Goal: Task Accomplishment & Management: Use online tool/utility

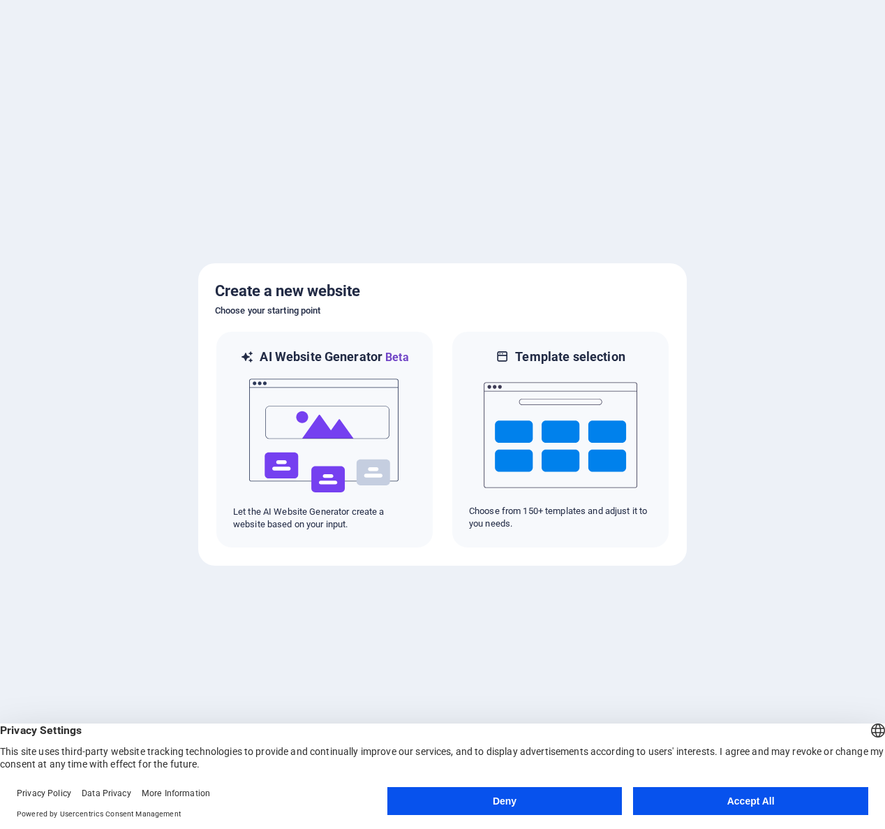
click at [742, 810] on button "Accept All" at bounding box center [750, 801] width 235 height 28
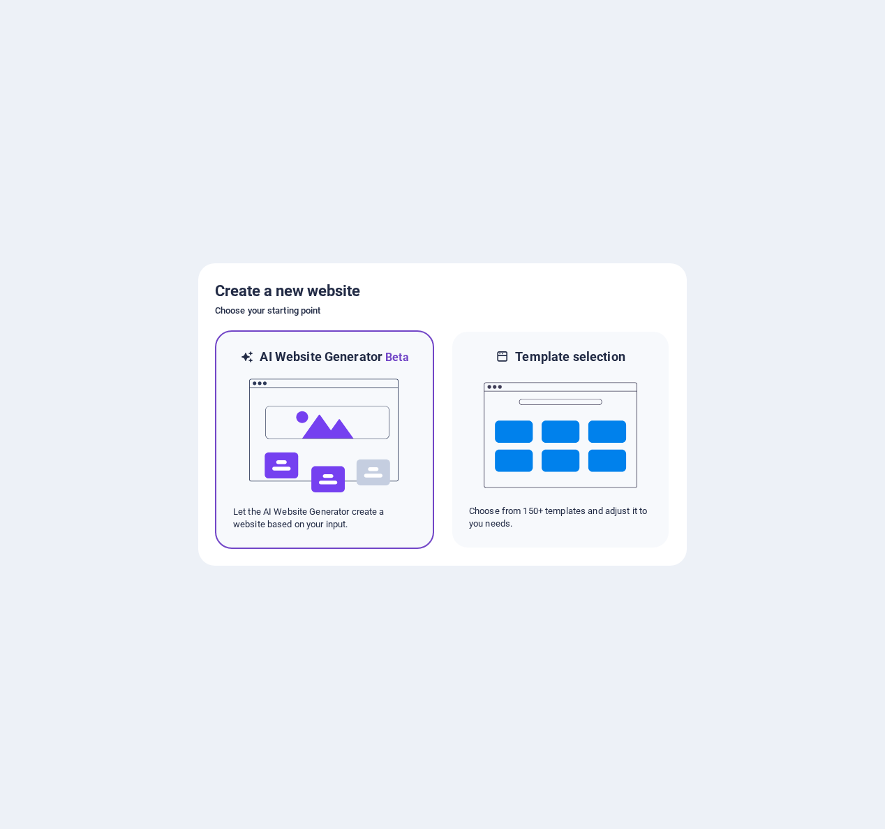
click at [370, 371] on img at bounding box center [325, 436] width 154 height 140
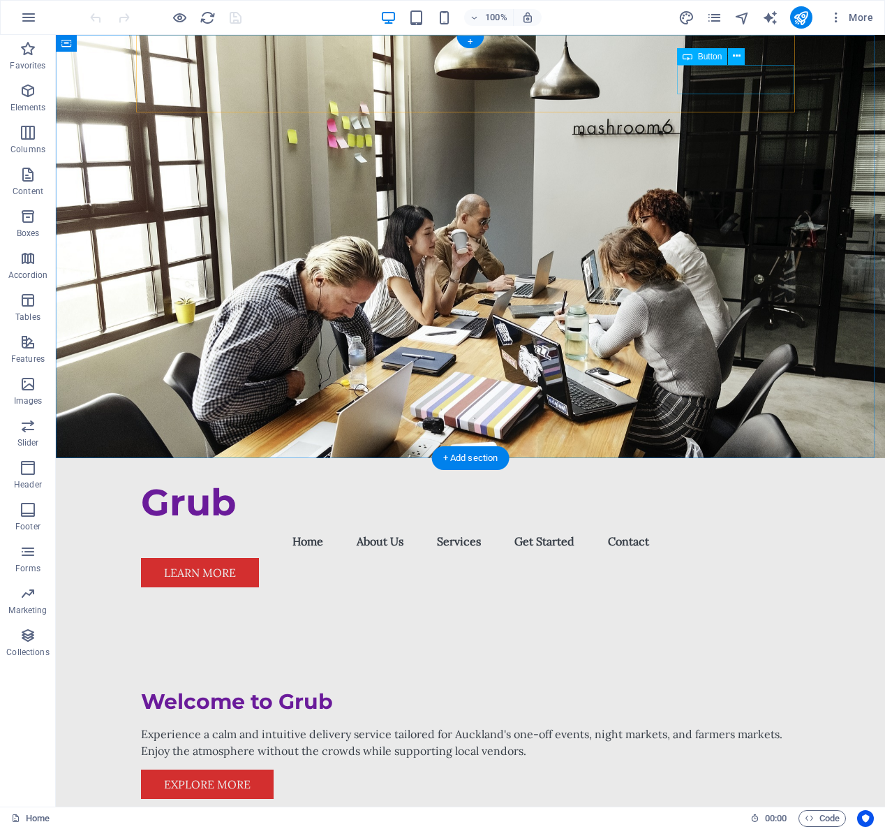
click at [741, 558] on div "Learn More" at bounding box center [470, 572] width 659 height 29
click at [737, 59] on icon at bounding box center [737, 56] width 8 height 15
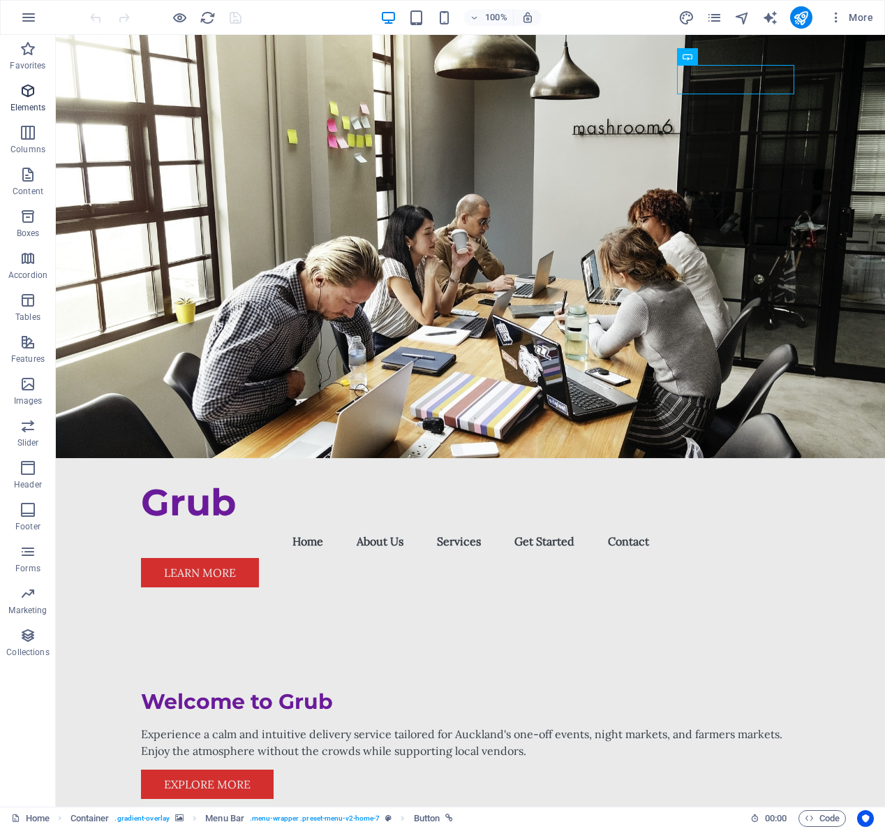
click at [30, 112] on p "Elements" at bounding box center [28, 107] width 36 height 11
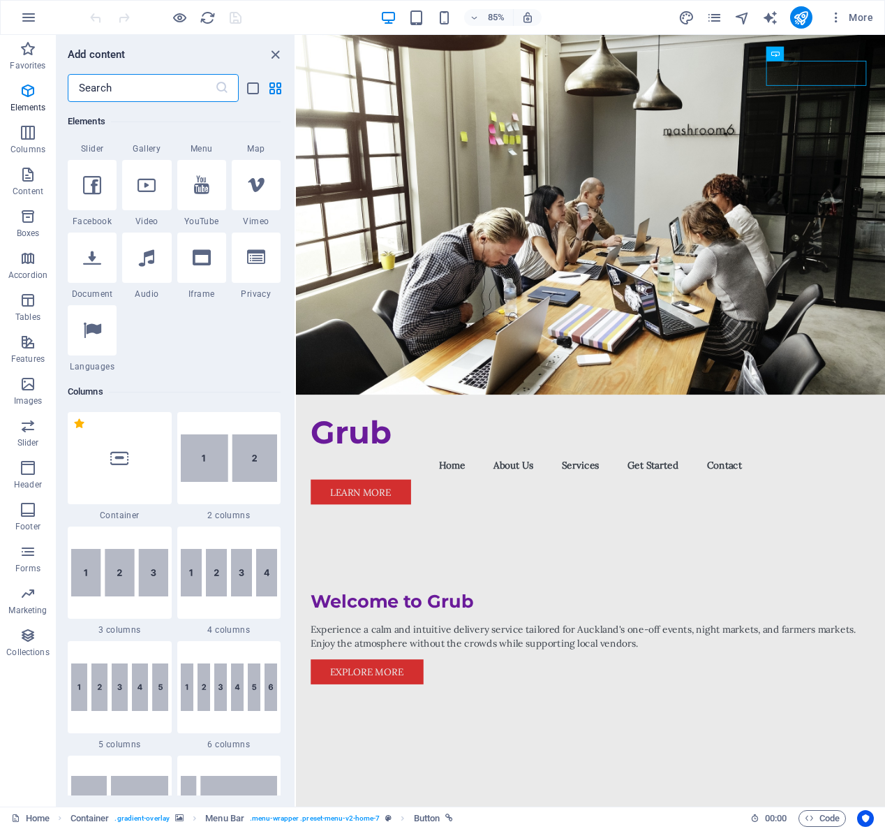
scroll to position [188, 0]
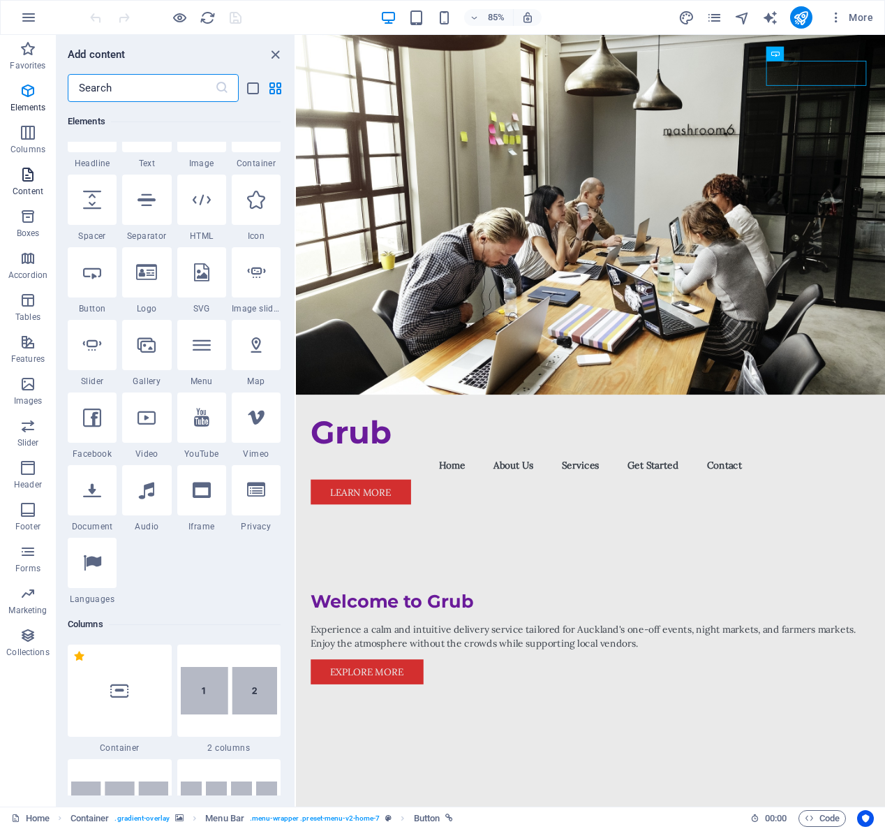
click at [29, 178] on icon "button" at bounding box center [28, 174] width 17 height 17
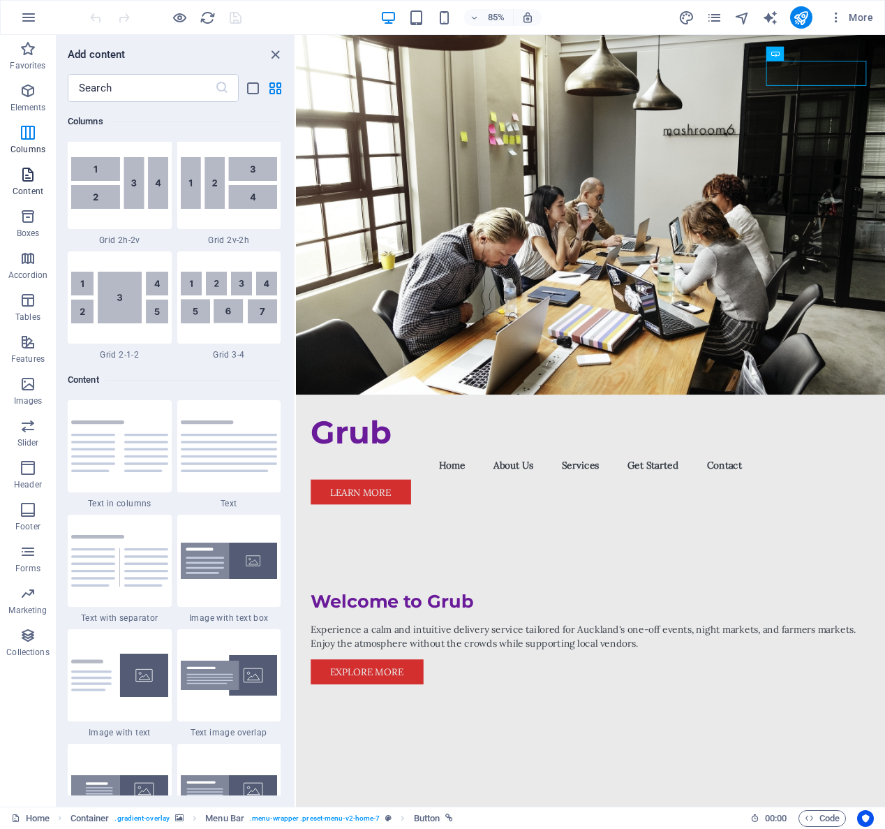
scroll to position [2443, 0]
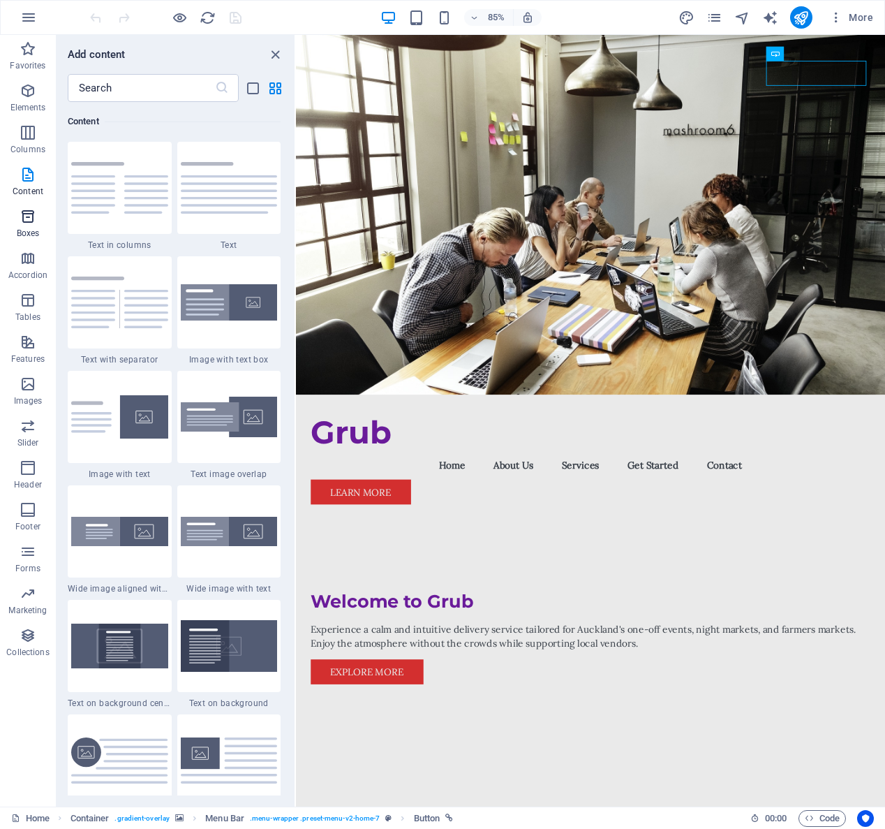
click at [34, 217] on icon "button" at bounding box center [28, 216] width 17 height 17
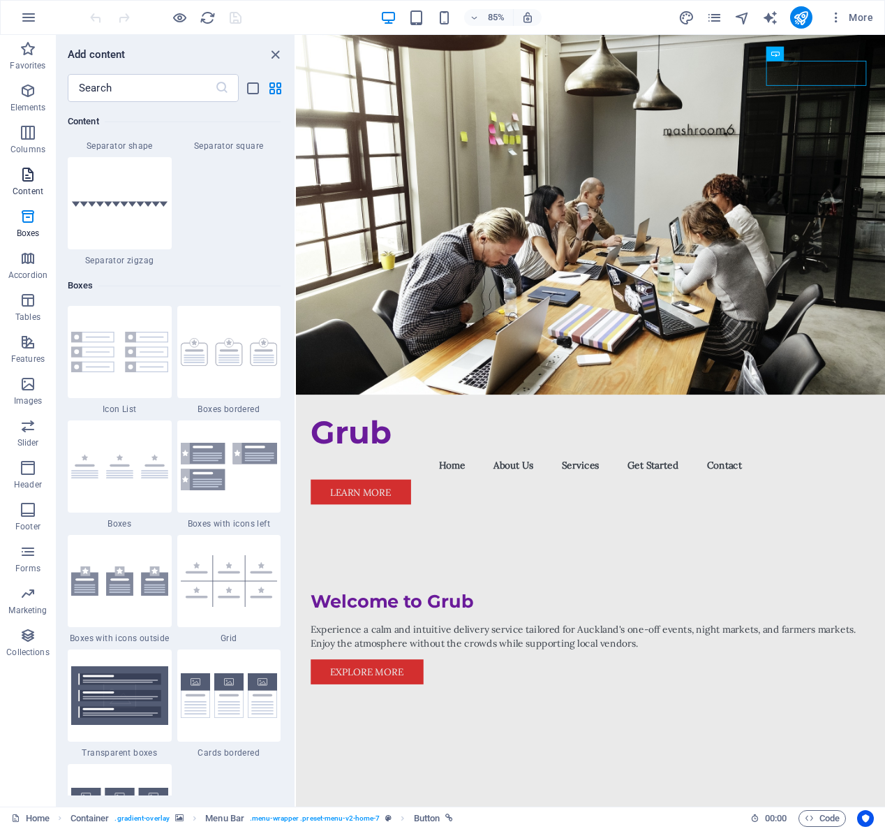
scroll to position [3850, 0]
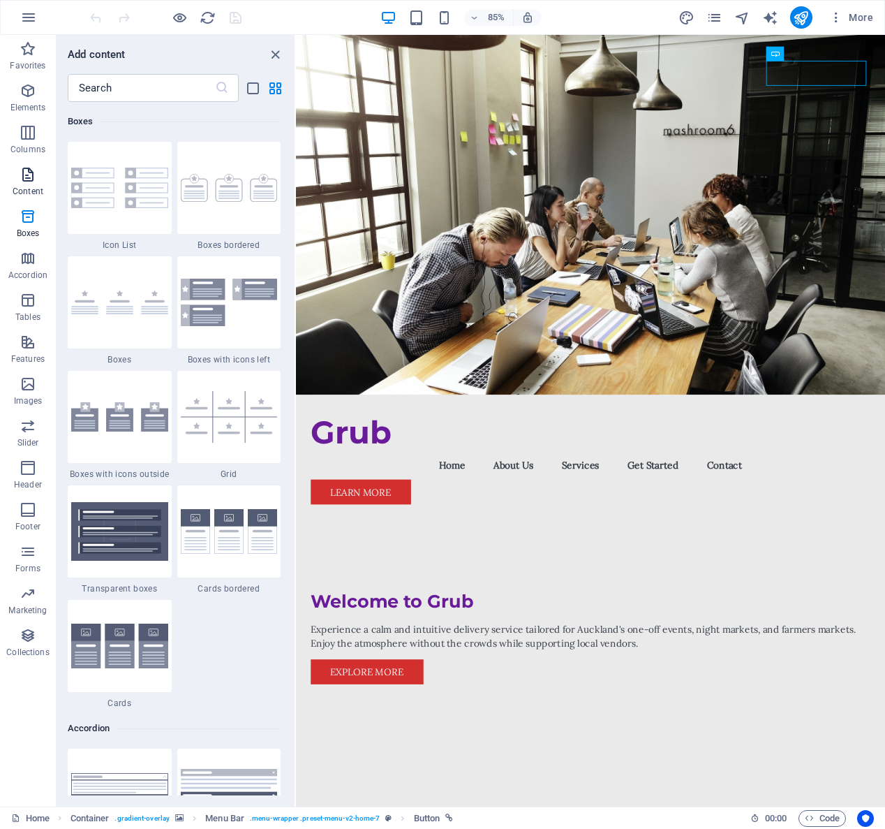
click at [29, 188] on p "Content" at bounding box center [28, 191] width 31 height 11
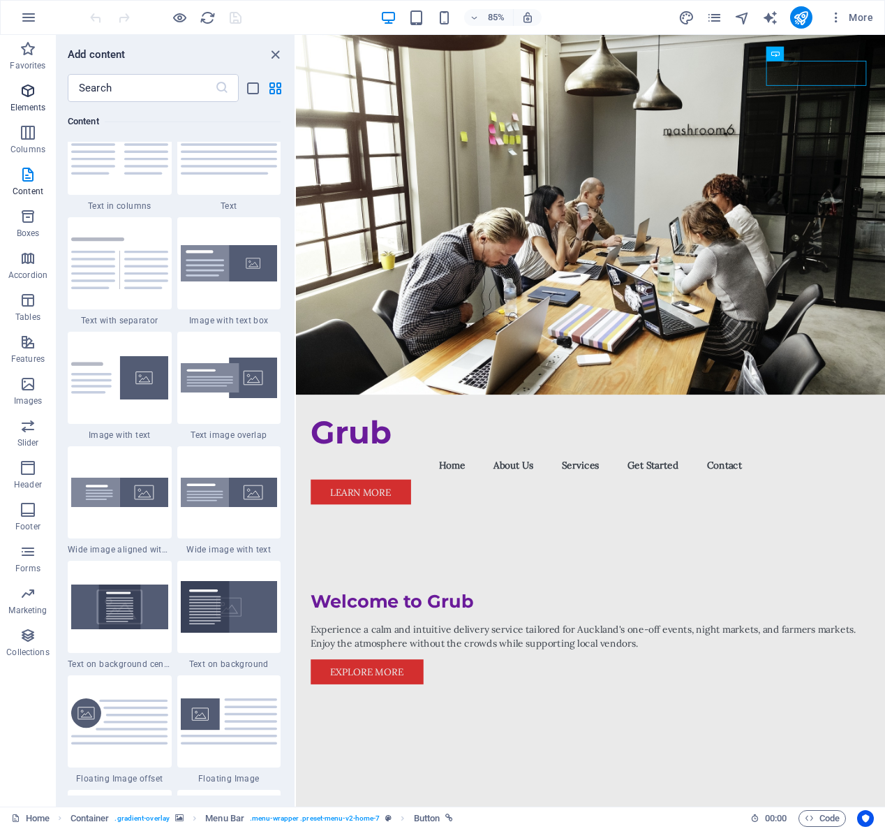
scroll to position [2443, 0]
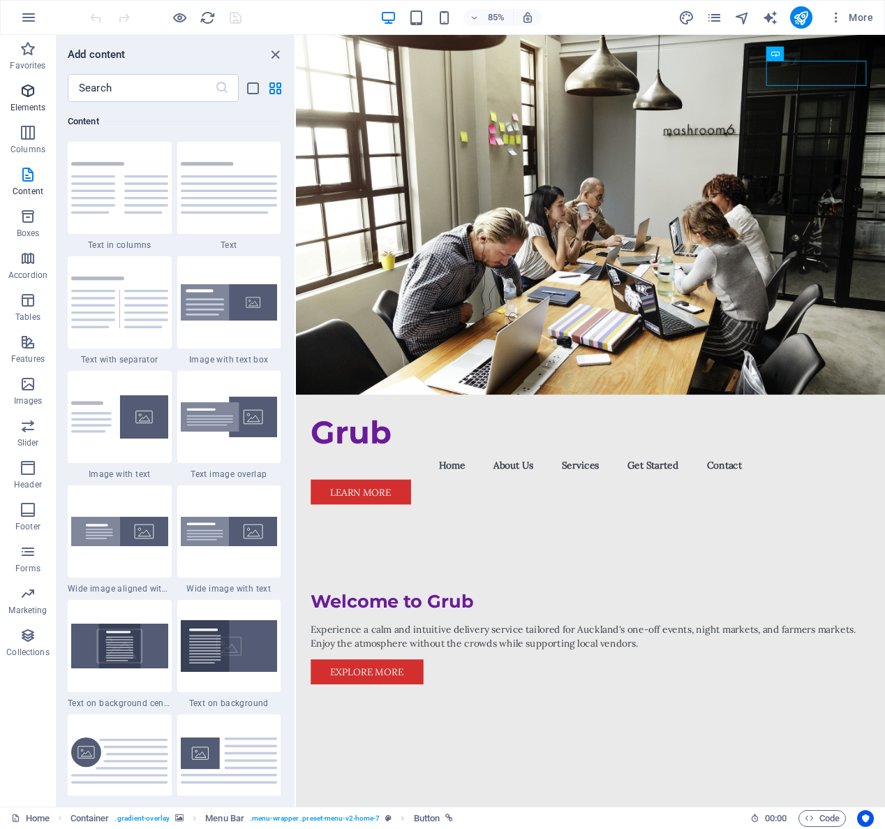
click at [20, 104] on p "Elements" at bounding box center [28, 107] width 36 height 11
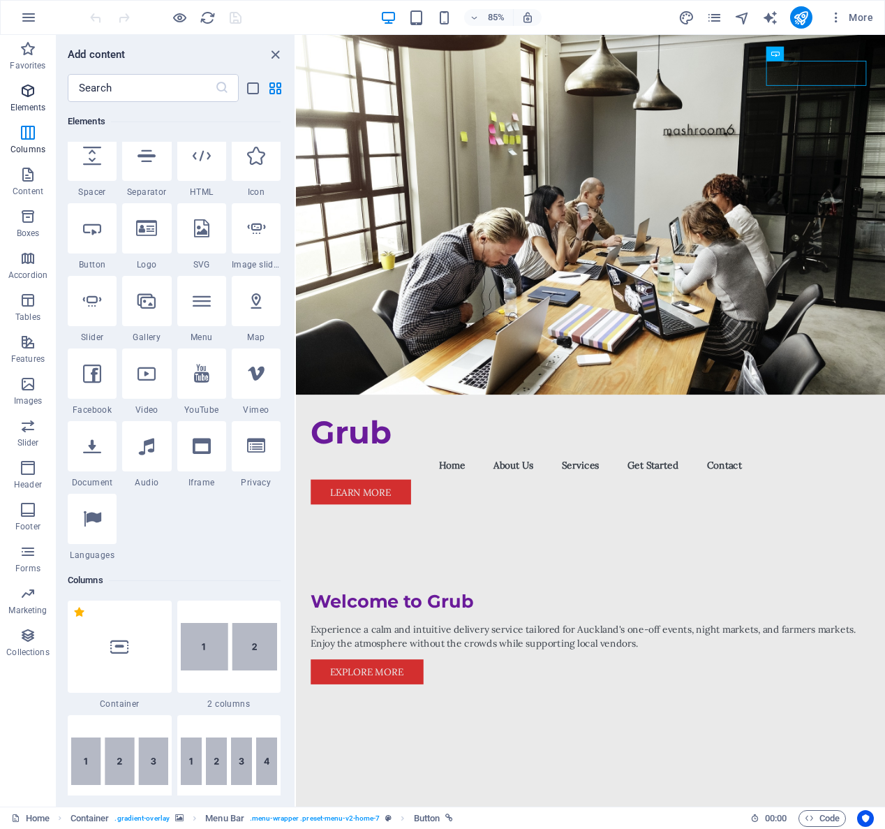
scroll to position [149, 0]
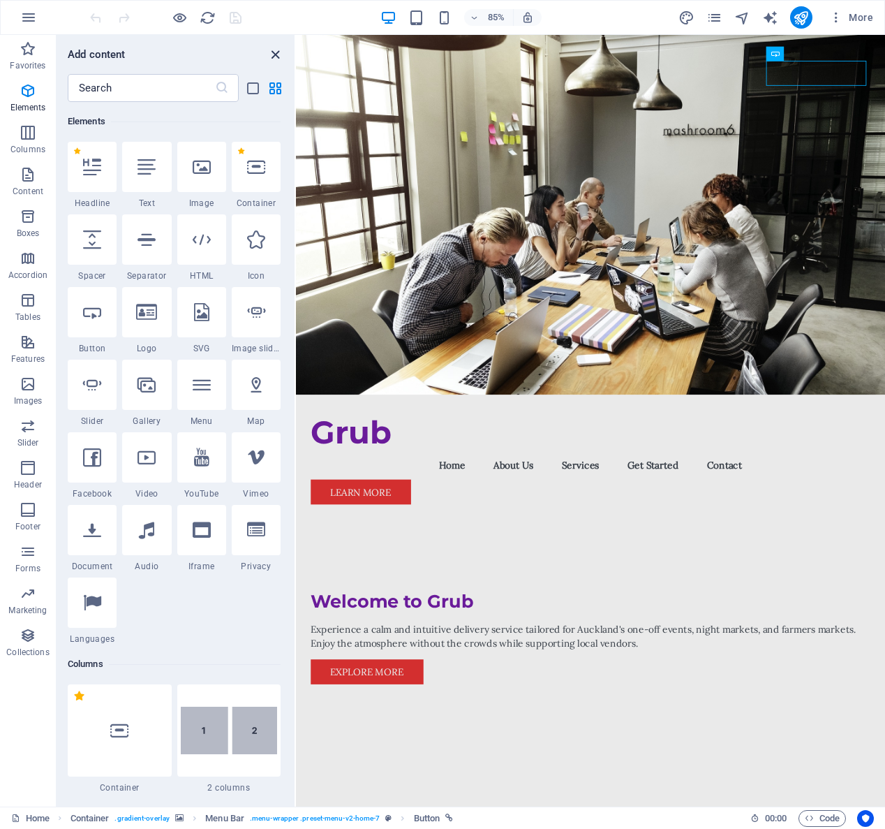
click at [274, 57] on icon "close panel" at bounding box center [275, 55] width 16 height 16
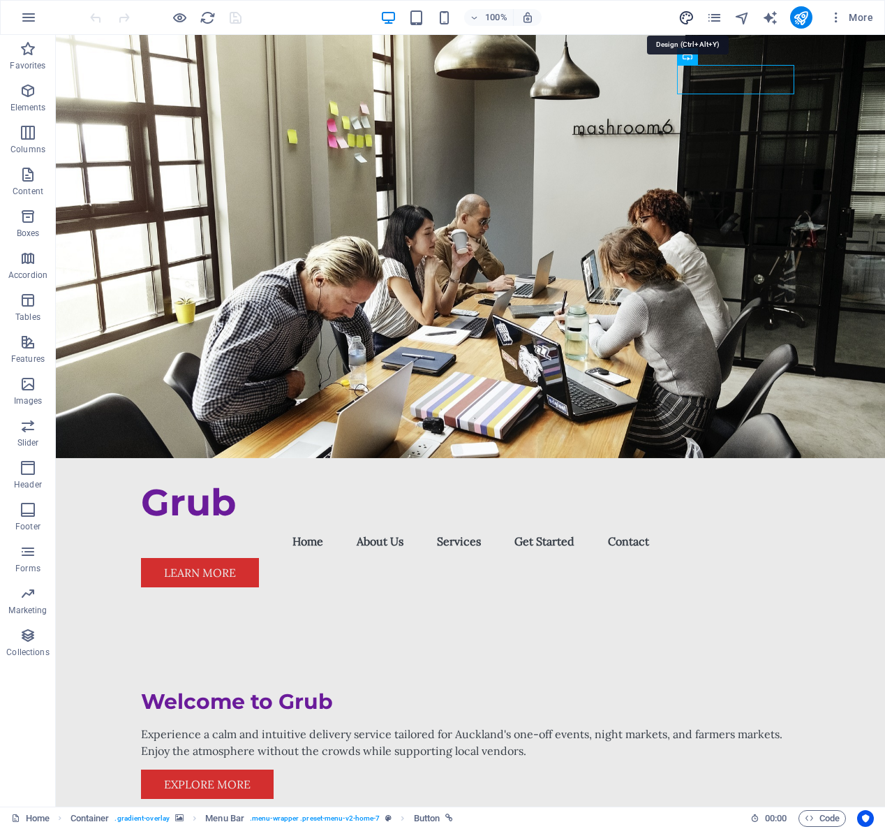
click at [689, 20] on icon "design" at bounding box center [687, 18] width 16 height 16
select select "px"
select select "200"
select select "px"
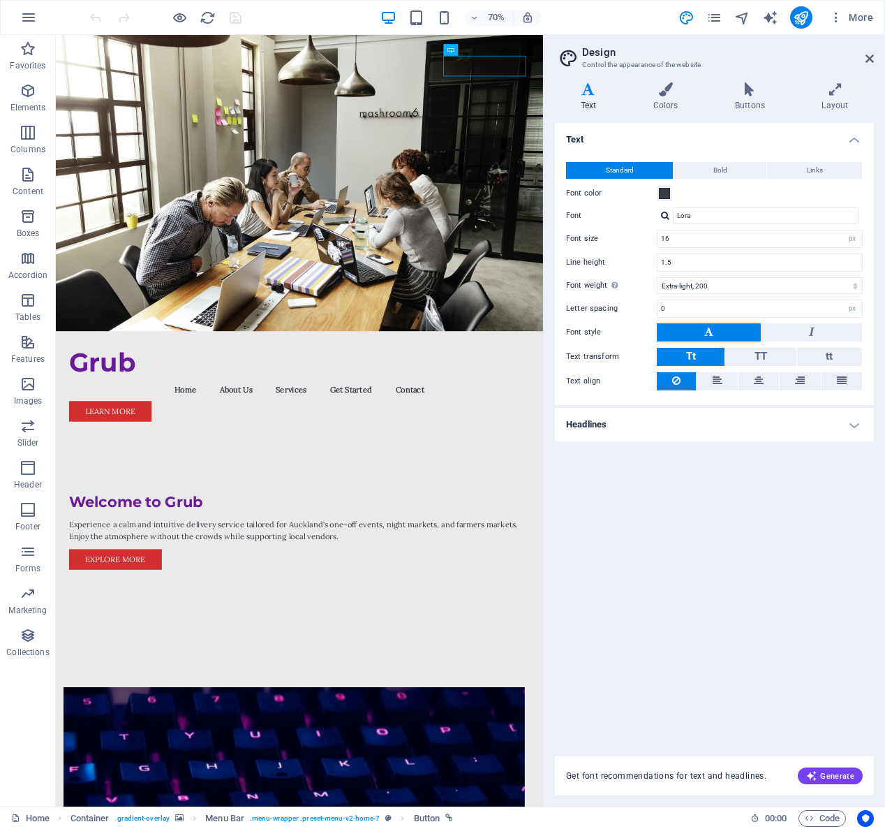
click at [872, 52] on h2 "Design" at bounding box center [728, 52] width 292 height 13
click at [873, 57] on icon at bounding box center [870, 58] width 8 height 11
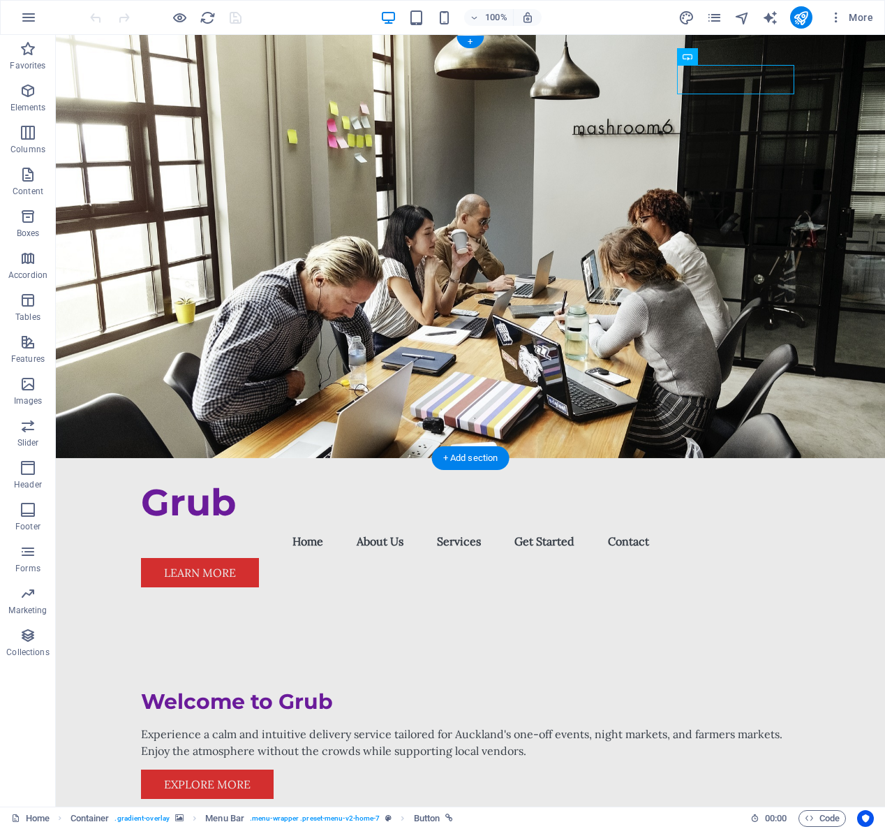
click at [790, 153] on figure at bounding box center [470, 246] width 829 height 423
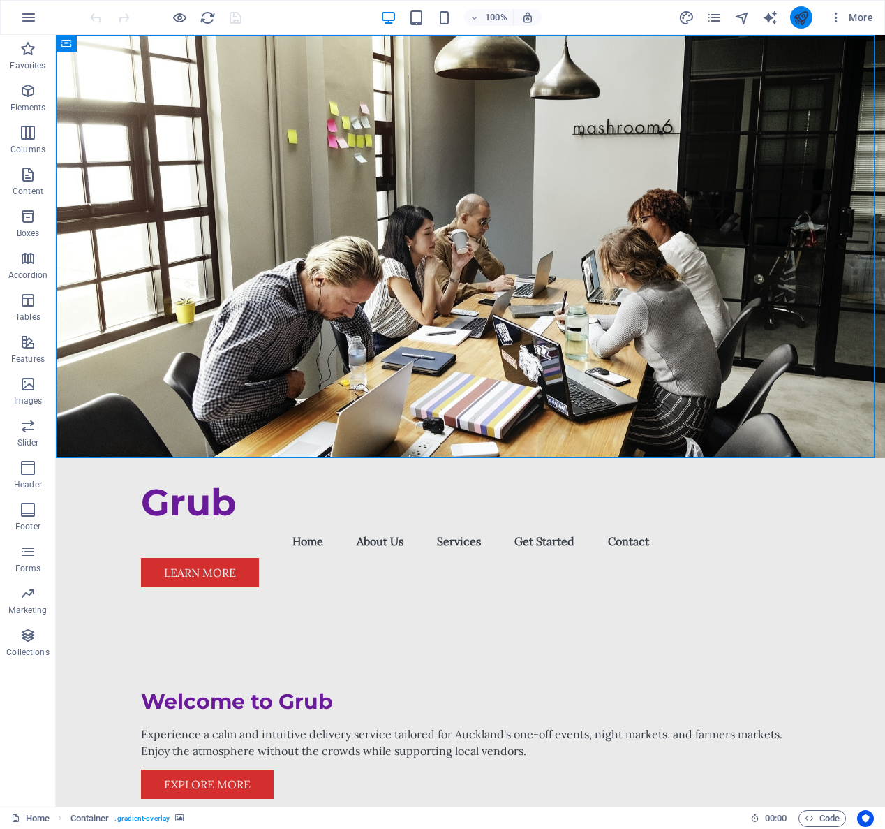
click at [809, 22] on icon "publish" at bounding box center [801, 18] width 16 height 16
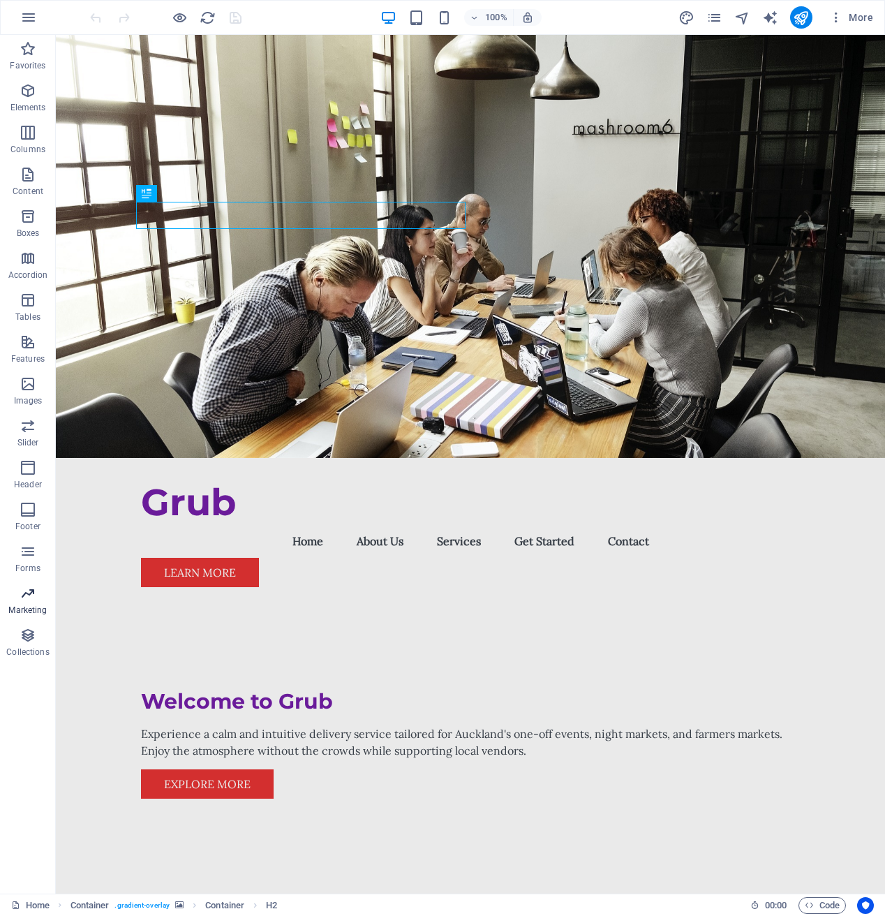
click at [34, 592] on icon "button" at bounding box center [28, 593] width 17 height 17
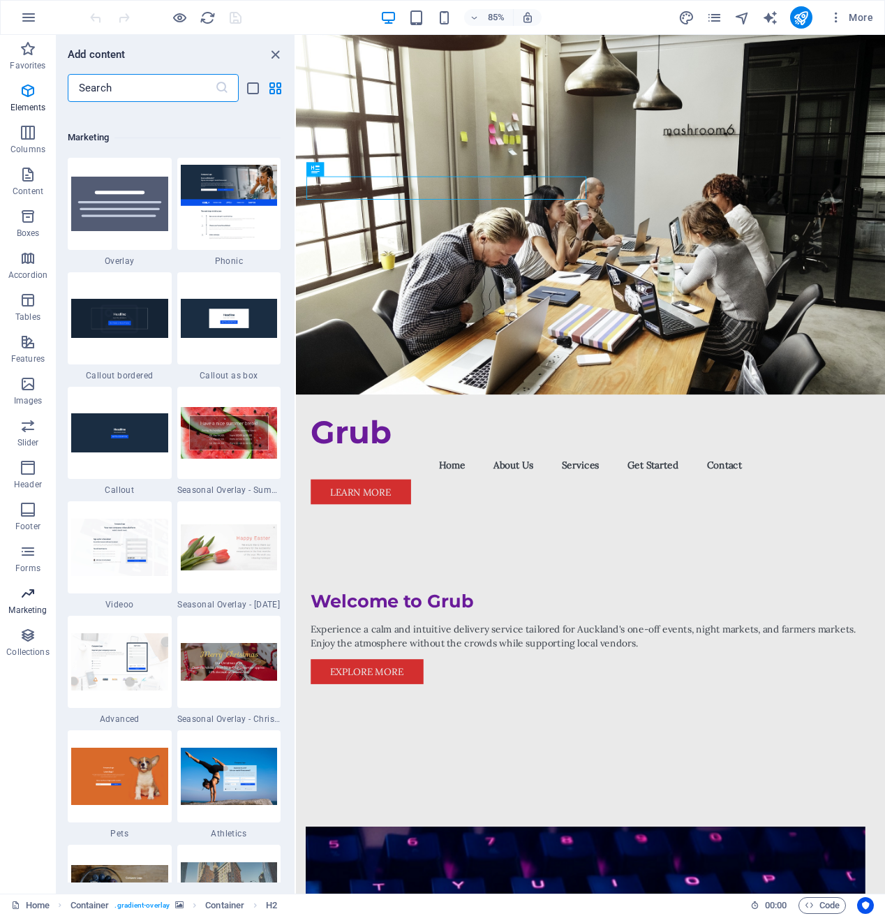
scroll to position [11371, 0]
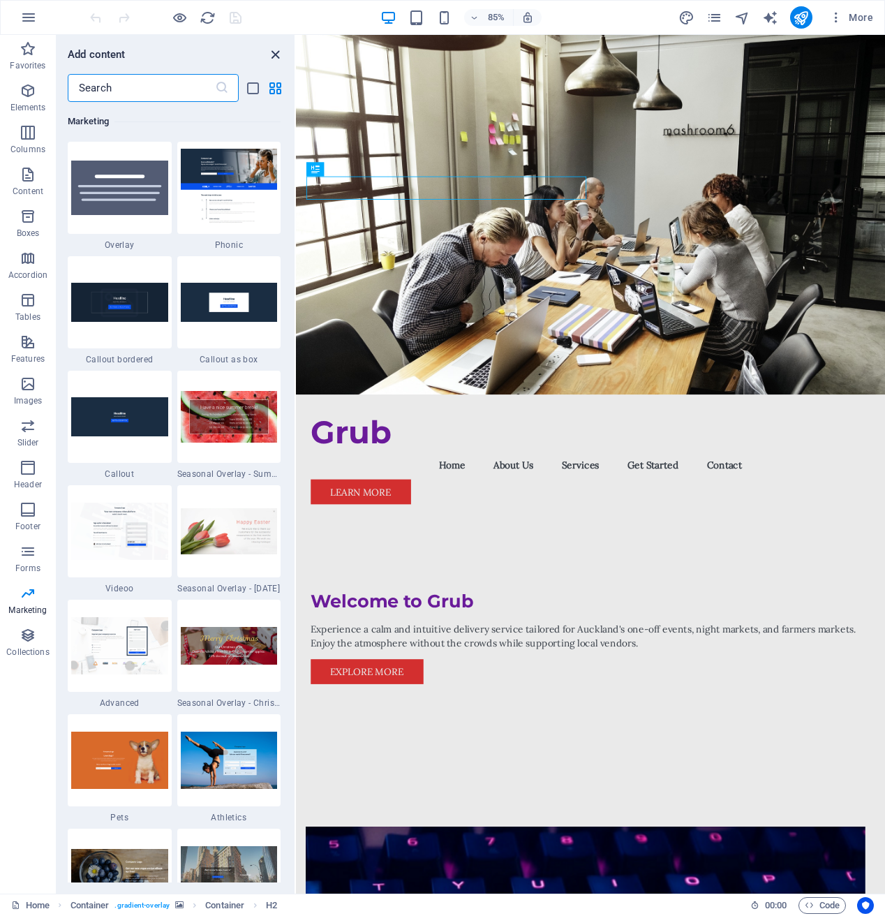
click at [276, 55] on icon "close panel" at bounding box center [275, 55] width 16 height 16
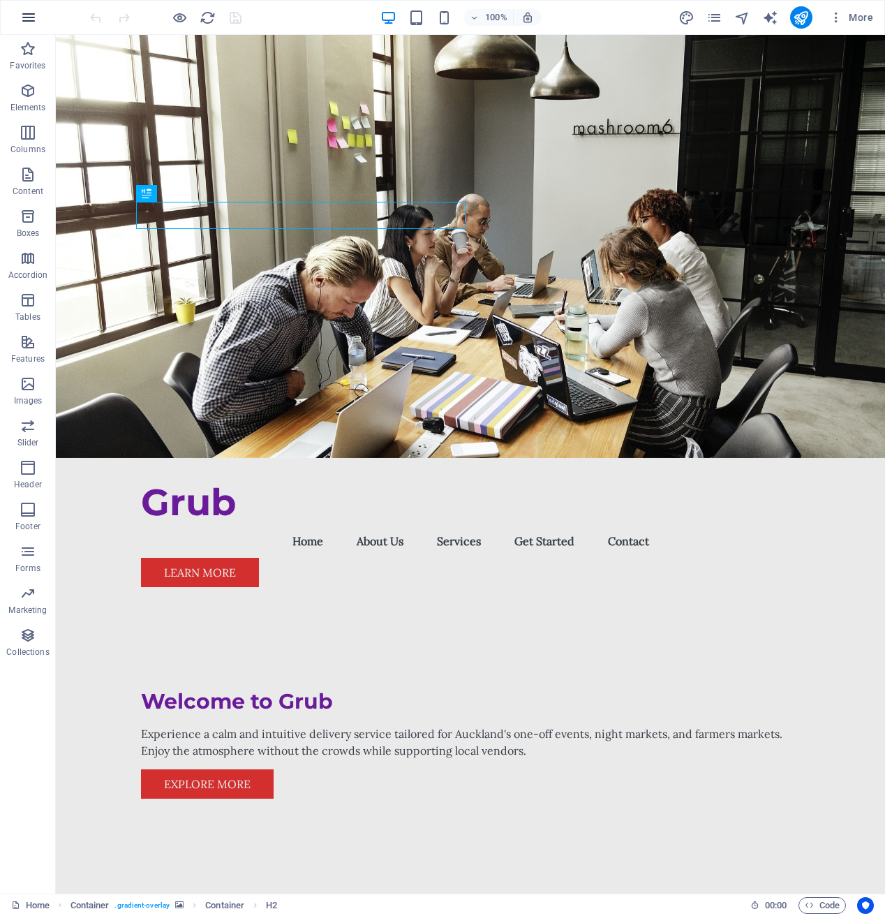
click at [34, 9] on icon "button" at bounding box center [28, 17] width 17 height 17
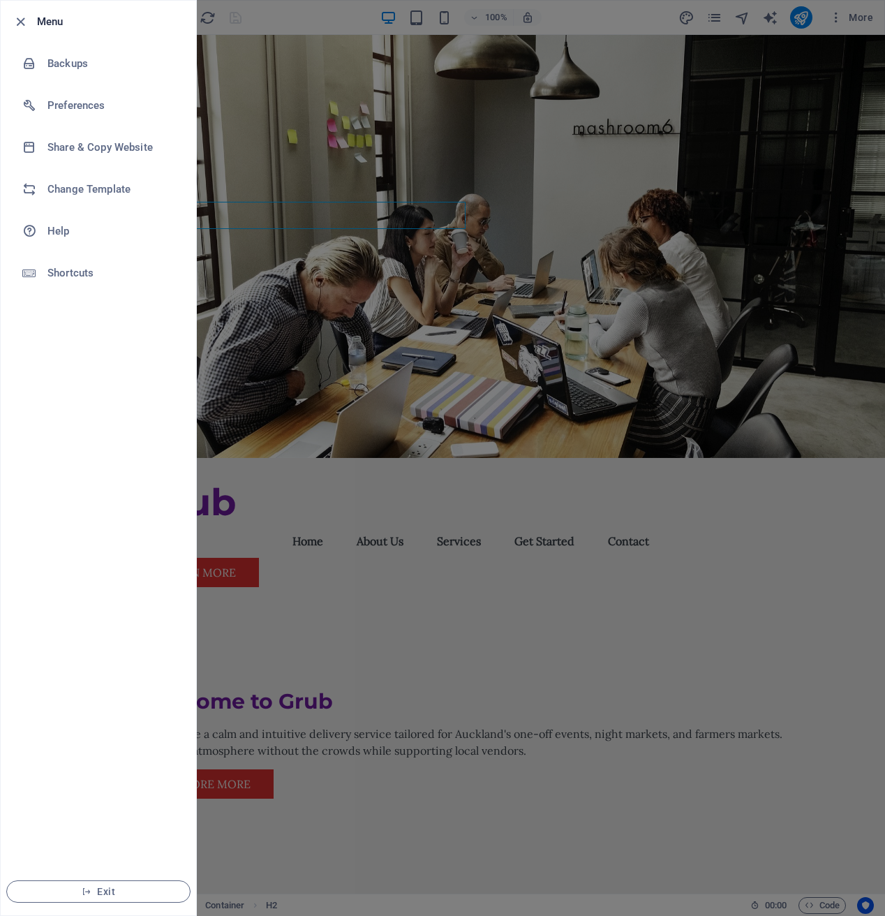
click at [549, 237] on div at bounding box center [442, 458] width 885 height 916
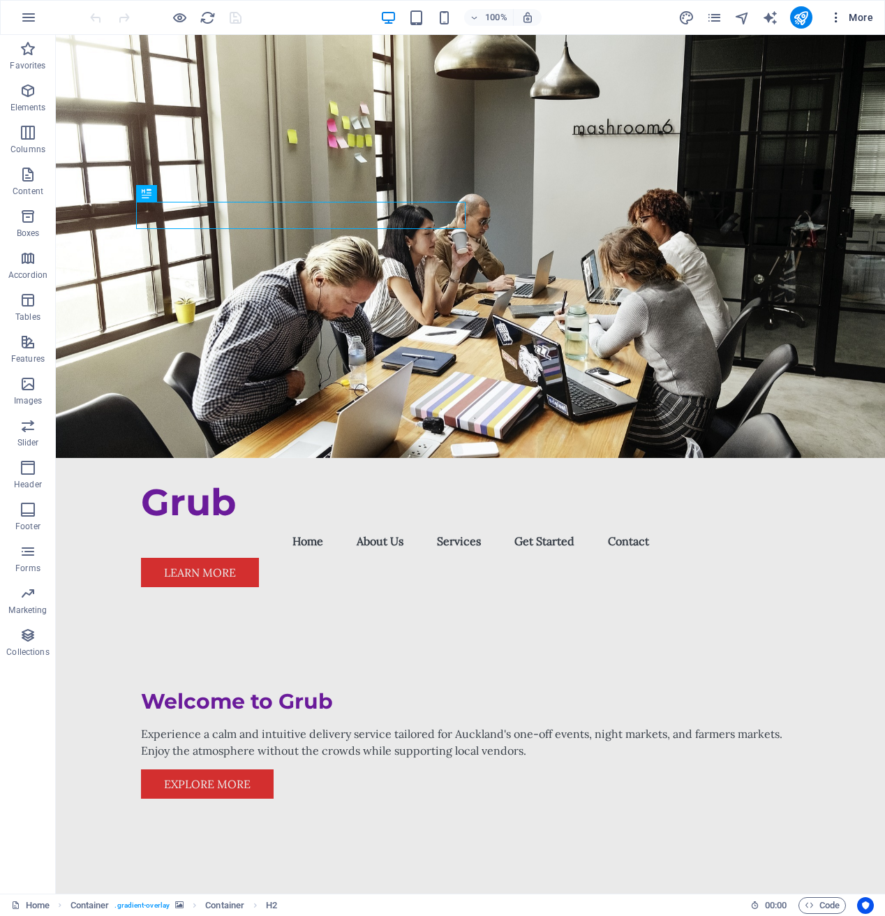
click at [841, 20] on icon "button" at bounding box center [836, 17] width 14 height 14
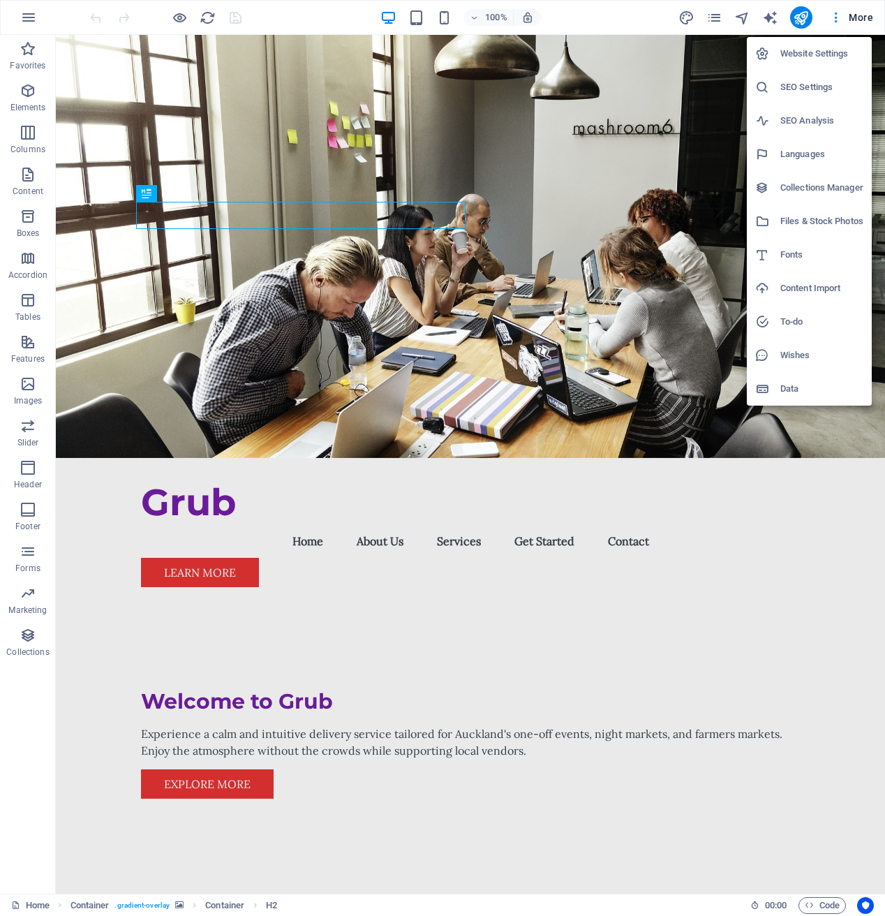
click at [804, 52] on h6 "Website Settings" at bounding box center [821, 53] width 83 height 17
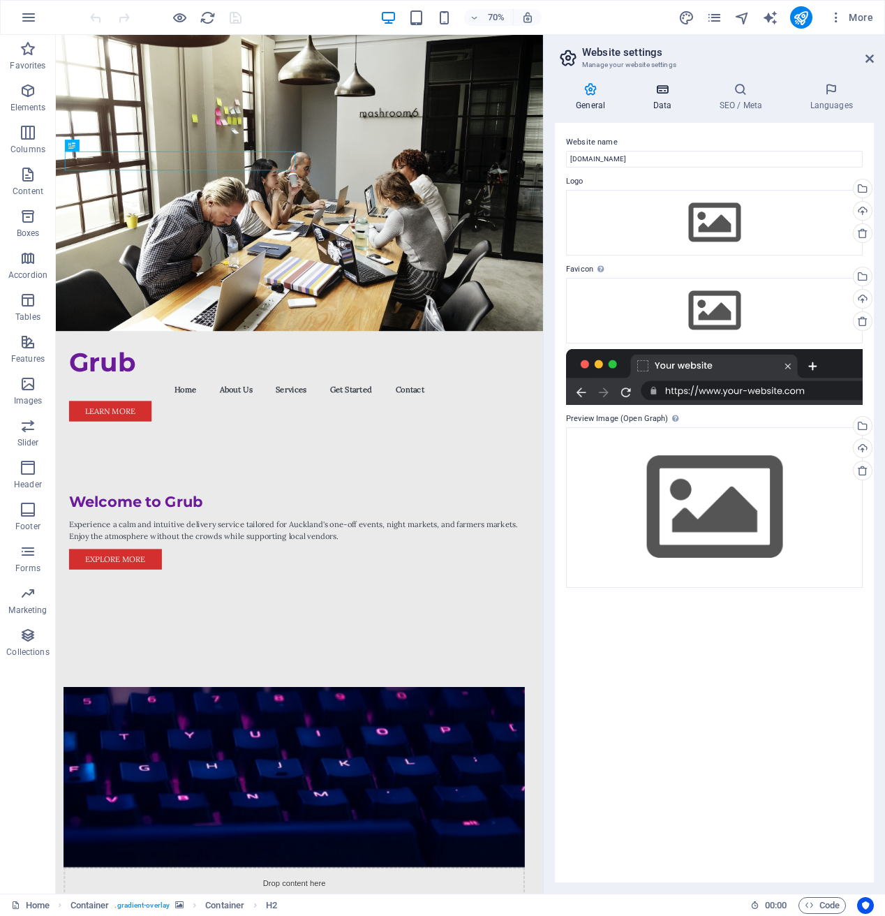
click at [665, 106] on h4 "Data" at bounding box center [665, 96] width 66 height 29
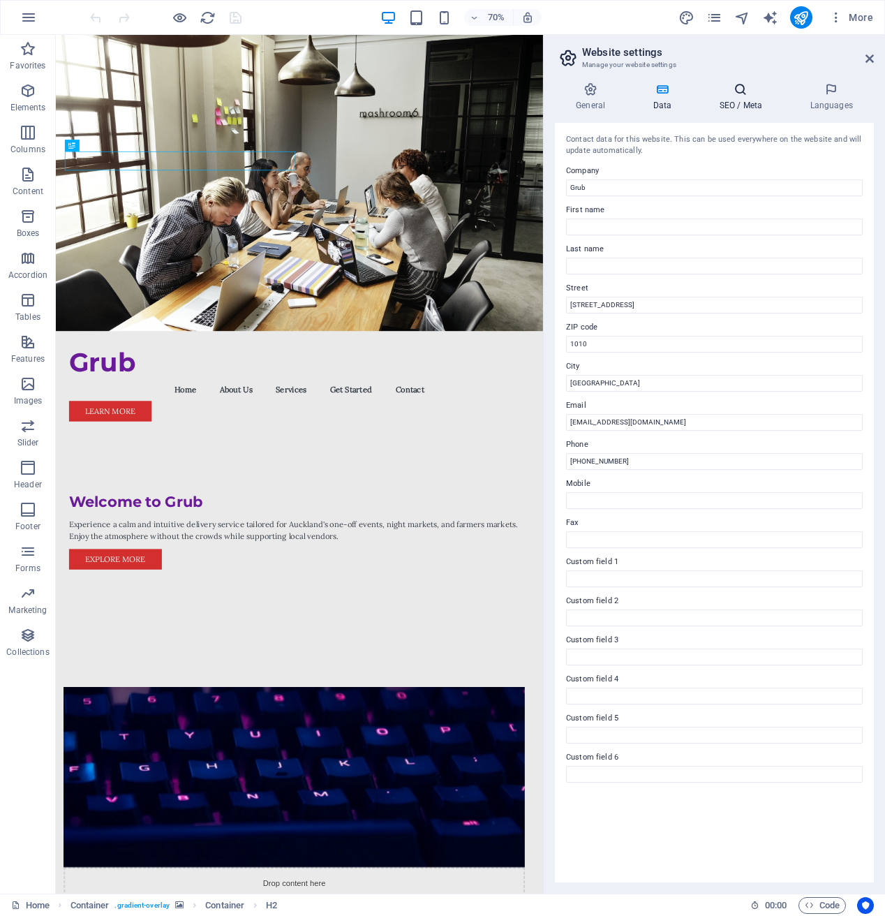
click at [718, 103] on h4 "SEO / Meta" at bounding box center [743, 96] width 91 height 29
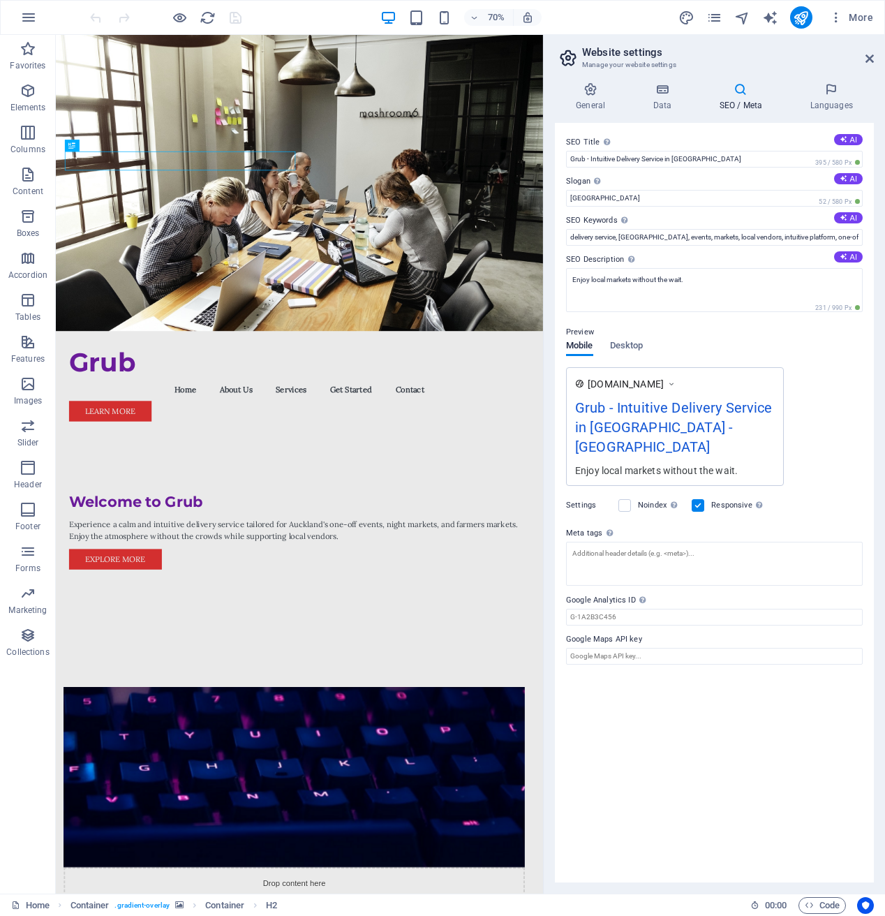
click at [702, 422] on div "Grub - Intuitive Delivery Service in [GEOGRAPHIC_DATA] - [GEOGRAPHIC_DATA]" at bounding box center [675, 430] width 200 height 66
click at [587, 98] on h4 "General" at bounding box center [593, 96] width 77 height 29
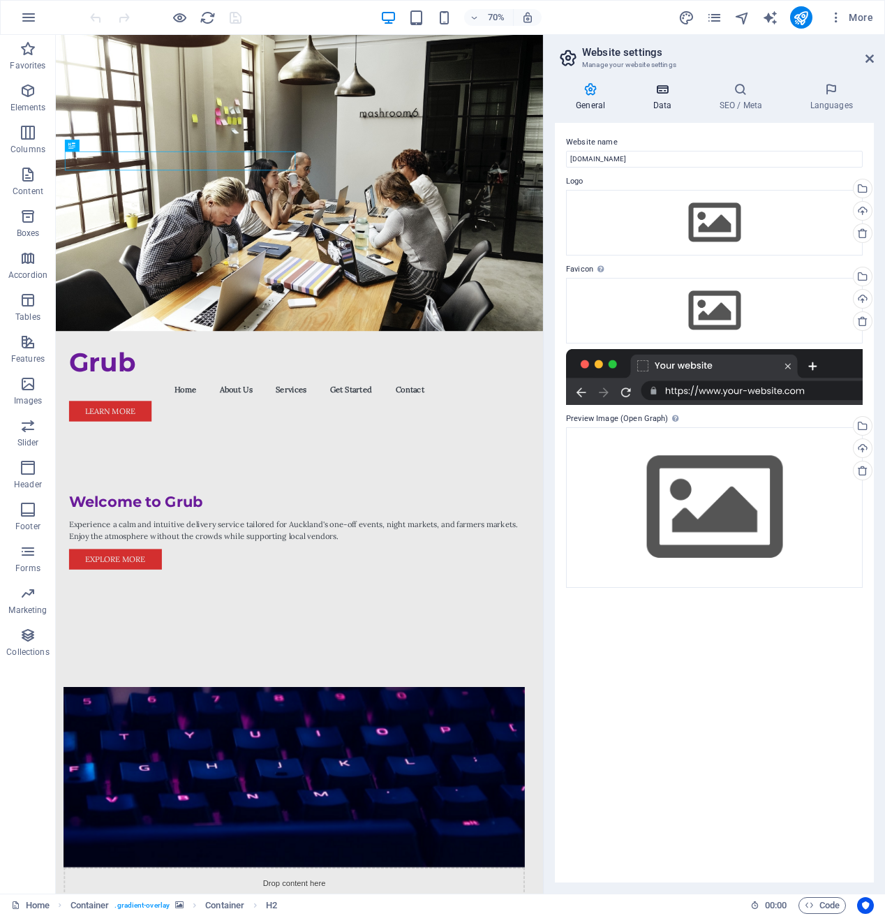
click at [635, 103] on h4 "Data" at bounding box center [665, 96] width 66 height 29
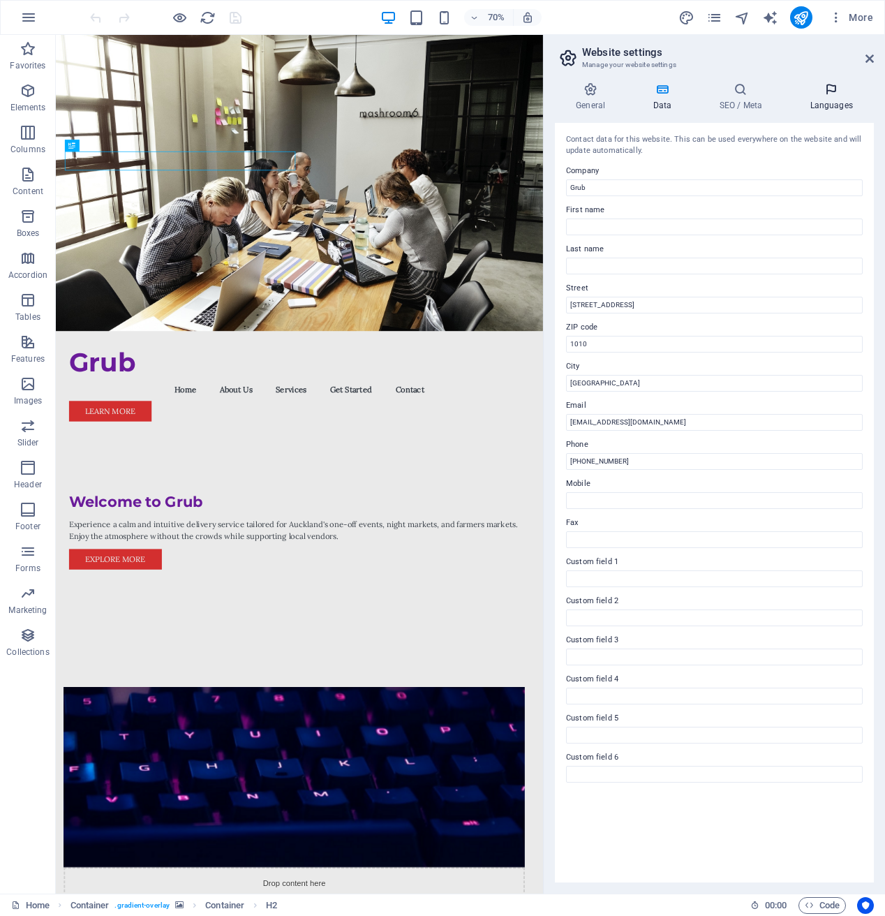
click at [799, 105] on h4 "Languages" at bounding box center [831, 96] width 85 height 29
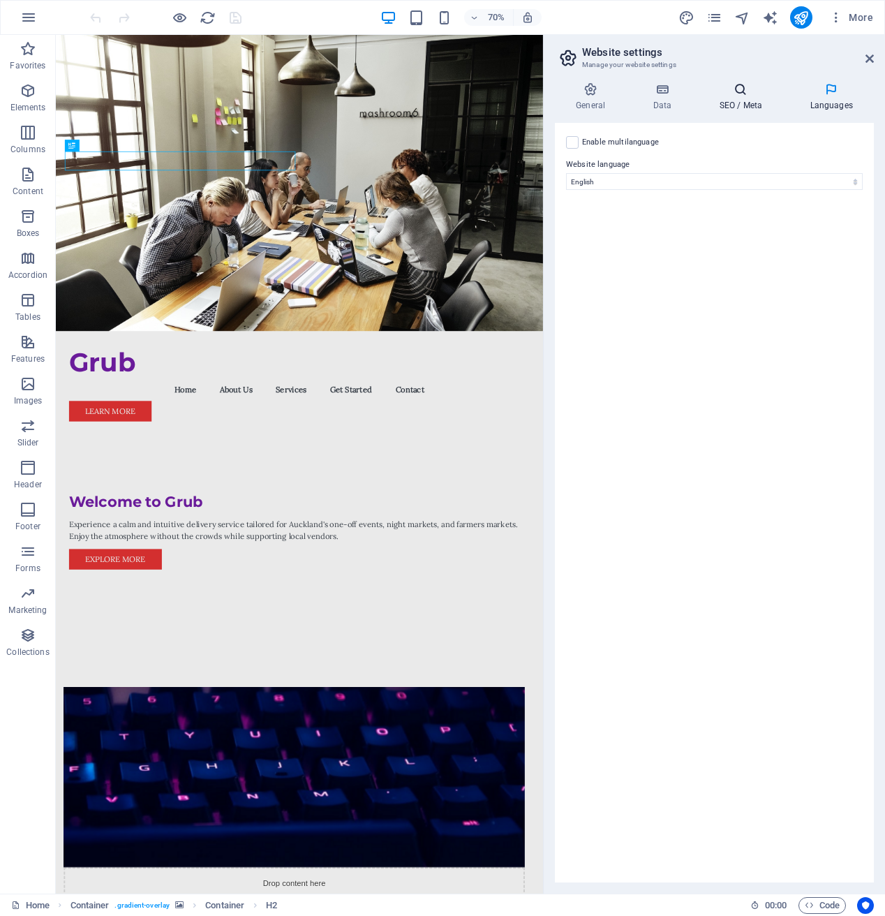
click at [706, 101] on h4 "SEO / Meta" at bounding box center [743, 96] width 91 height 29
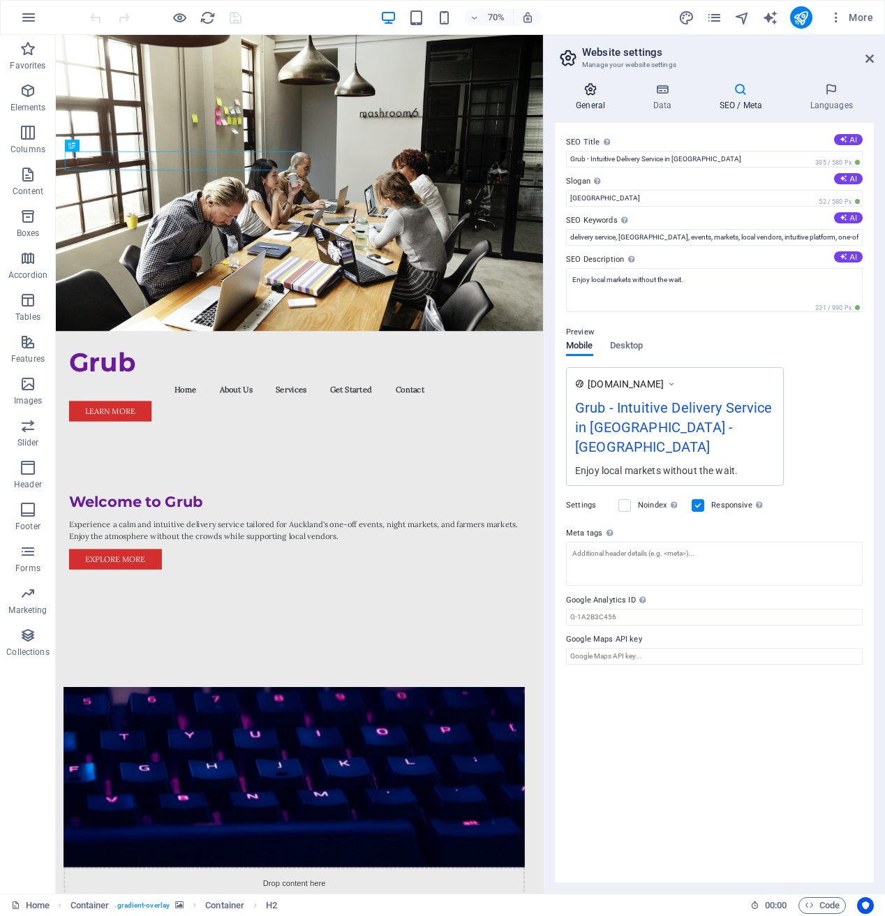
click at [605, 104] on h4 "General" at bounding box center [593, 96] width 77 height 29
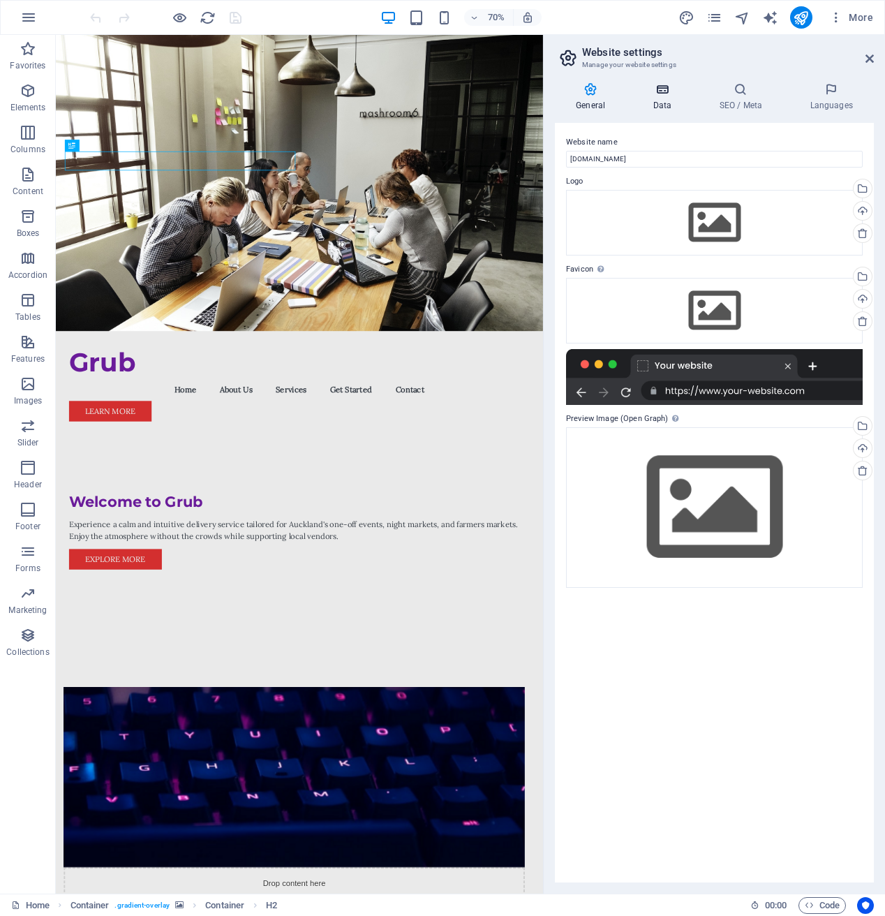
click at [660, 101] on h4 "Data" at bounding box center [665, 96] width 66 height 29
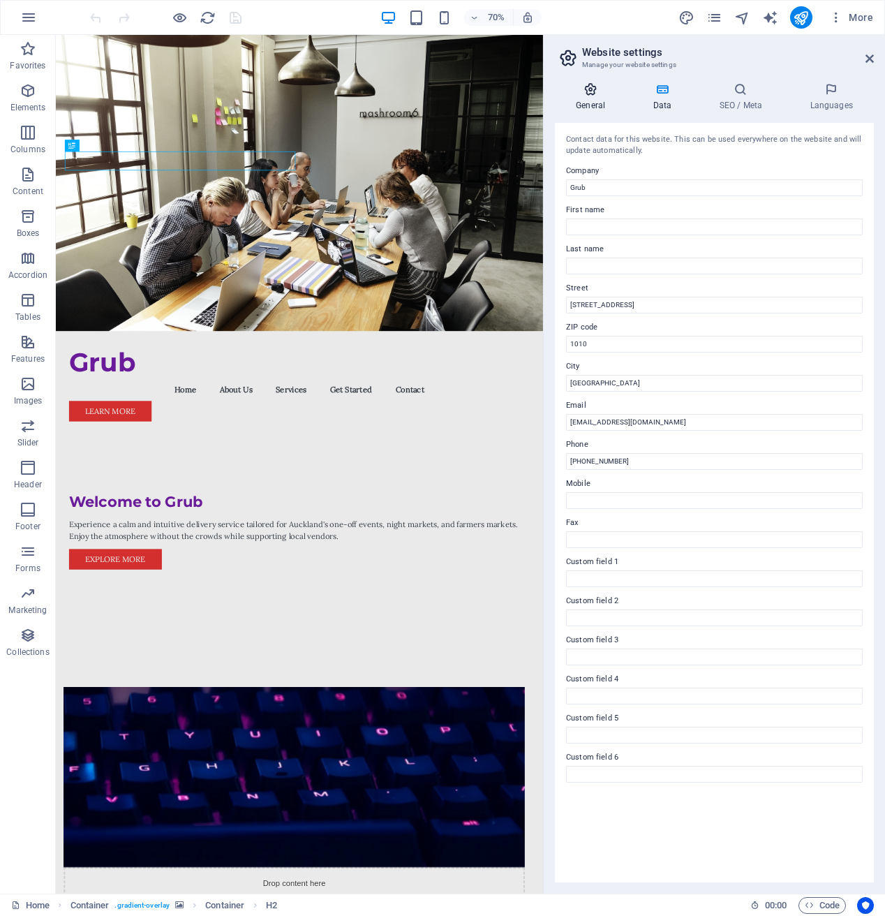
click at [603, 95] on icon at bounding box center [590, 89] width 71 height 14
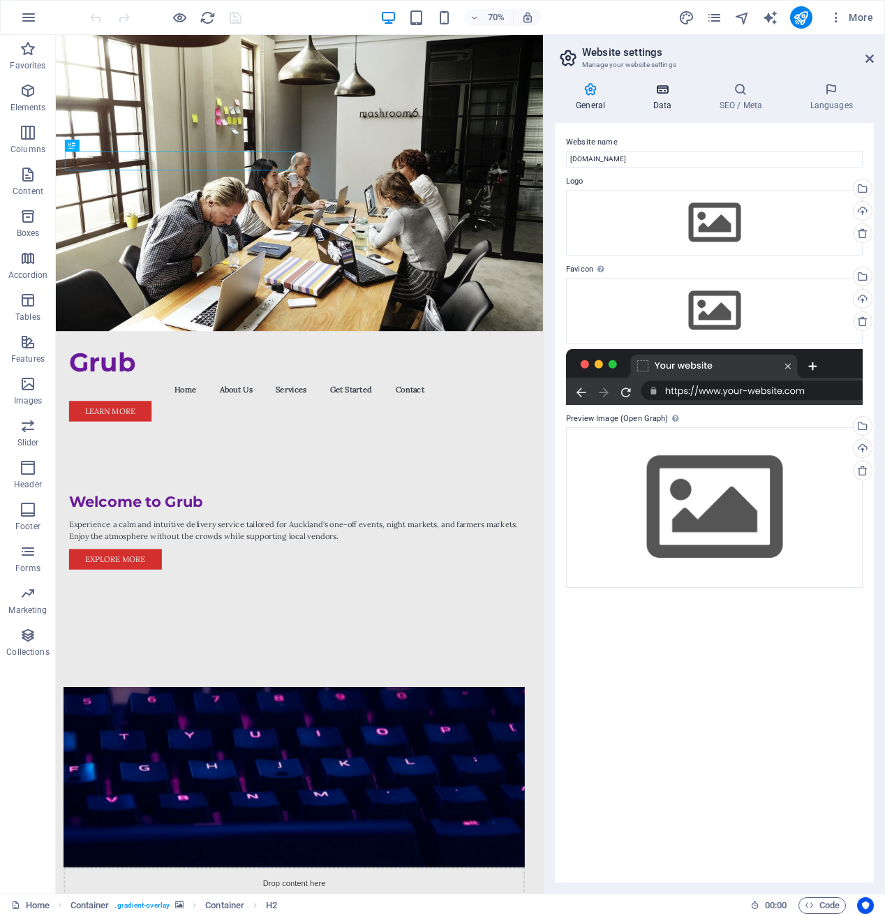
click at [663, 93] on icon at bounding box center [662, 89] width 61 height 14
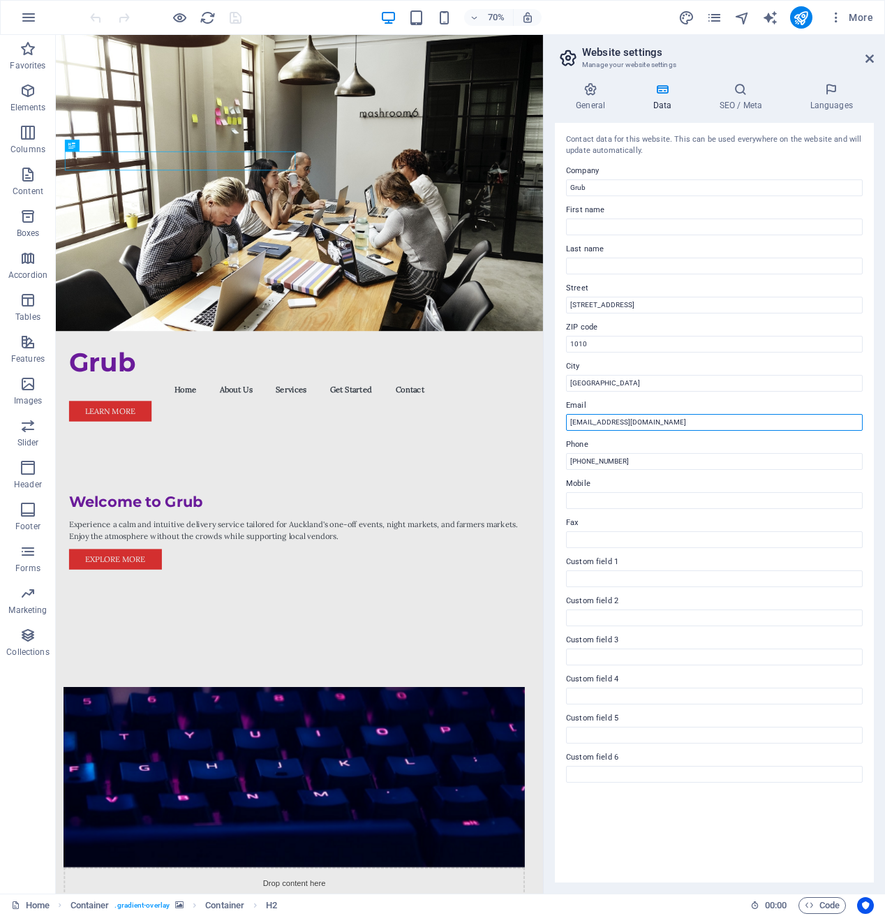
drag, startPoint x: 700, startPoint y: 458, endPoint x: 616, endPoint y: 578, distance: 146.4
click at [722, 21] on icon "pages" at bounding box center [714, 18] width 16 height 16
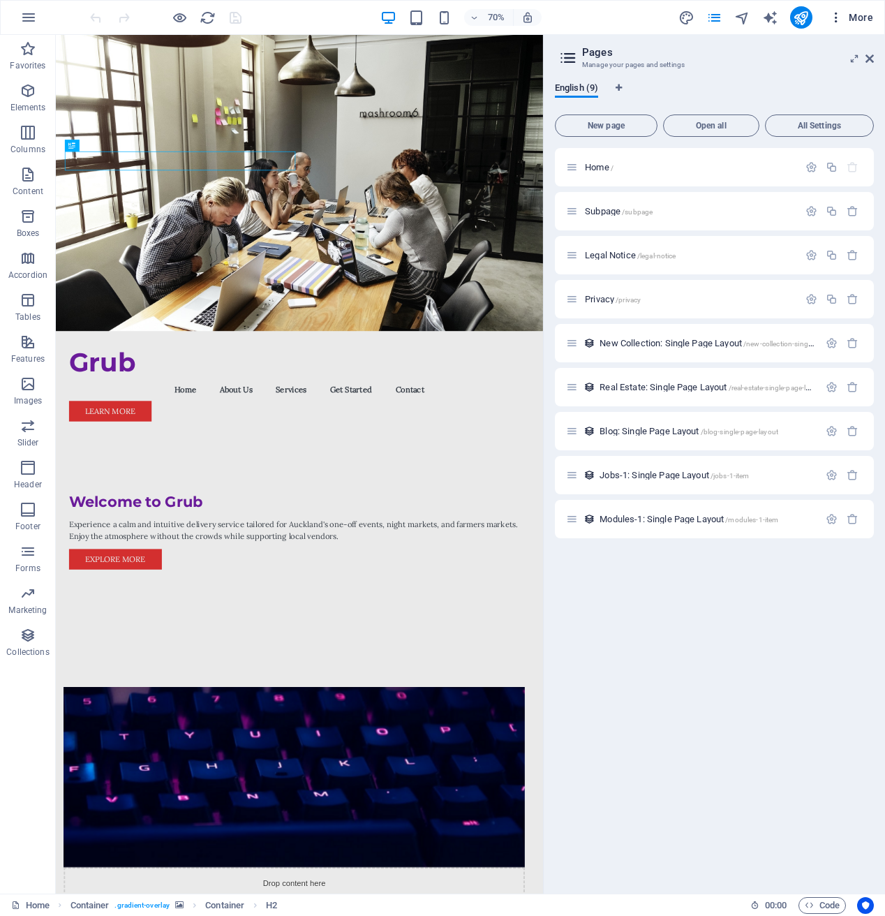
click at [833, 24] on button "More" at bounding box center [851, 17] width 55 height 22
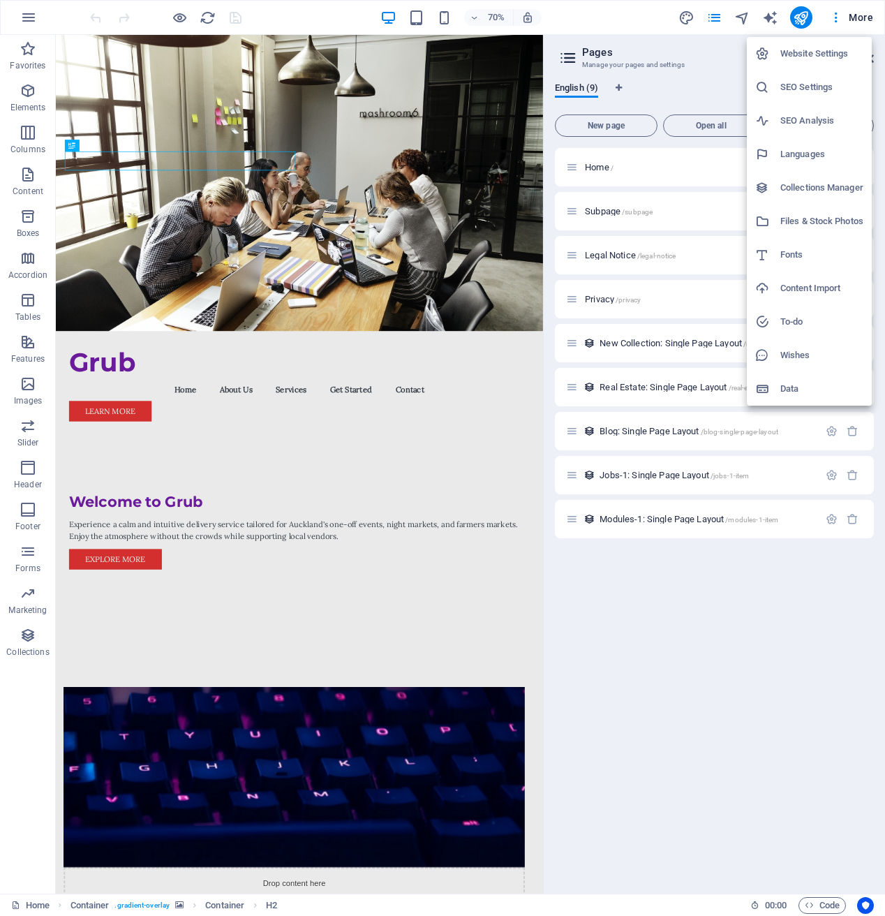
click at [29, 352] on div at bounding box center [442, 458] width 885 height 916
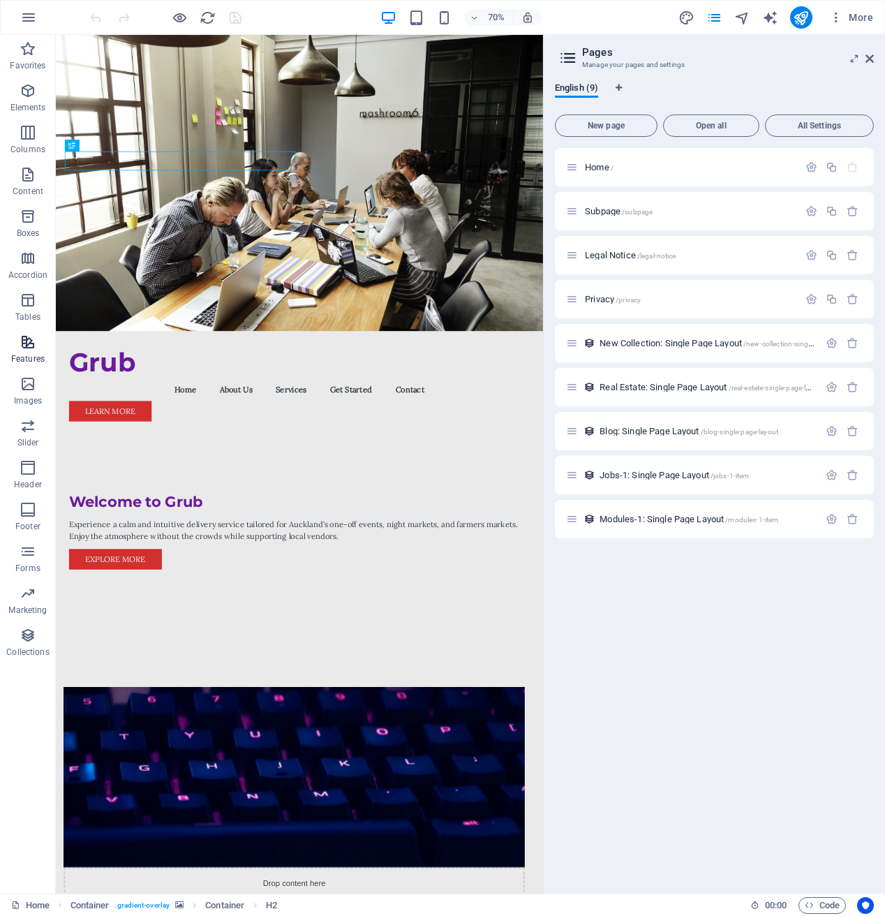
click at [31, 345] on icon "button" at bounding box center [28, 342] width 17 height 17
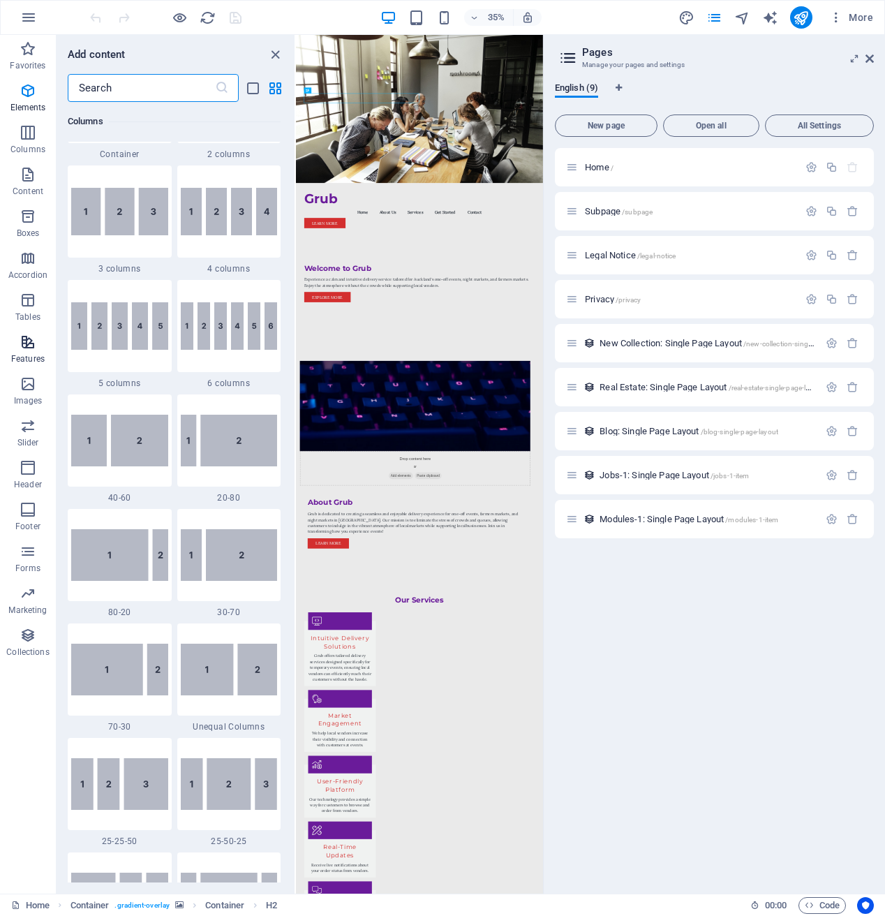
click at [31, 344] on icon "button" at bounding box center [28, 342] width 17 height 17
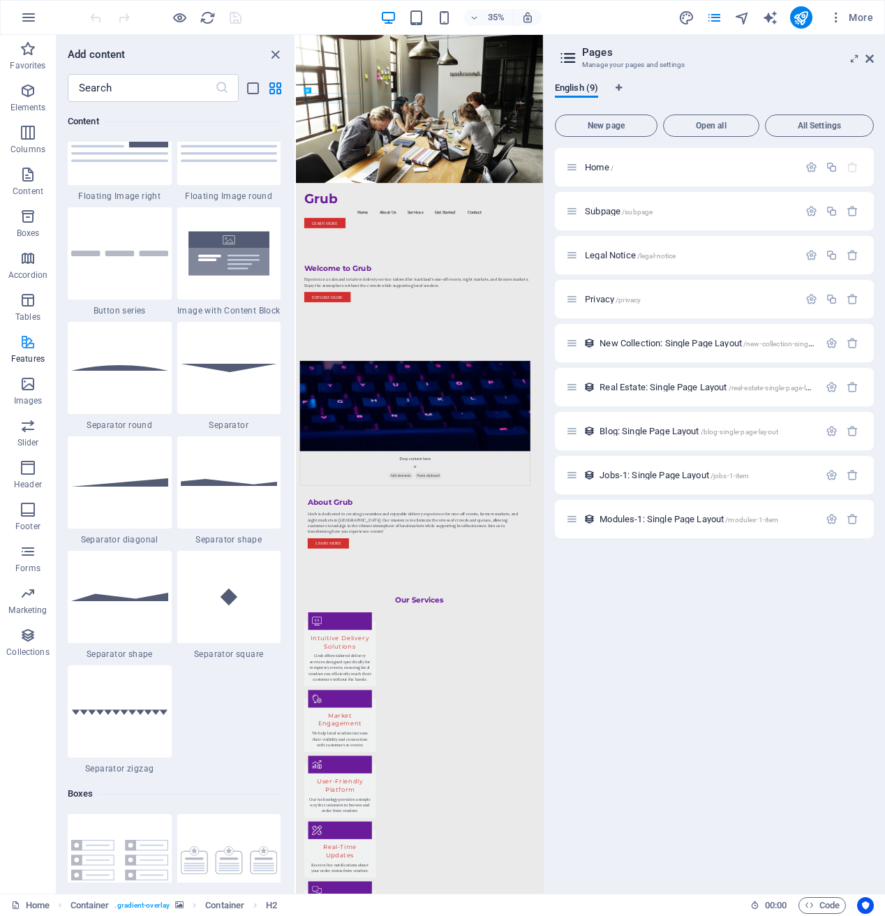
scroll to position [5441, 0]
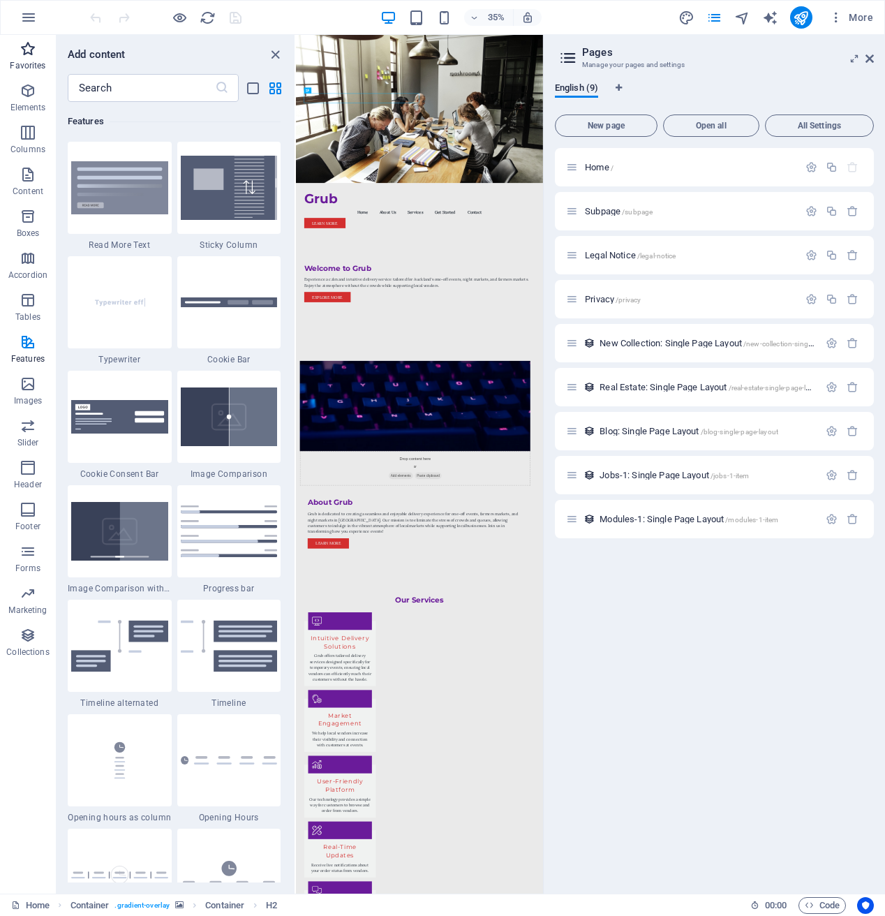
click at [15, 70] on p "Favorites" at bounding box center [28, 65] width 36 height 11
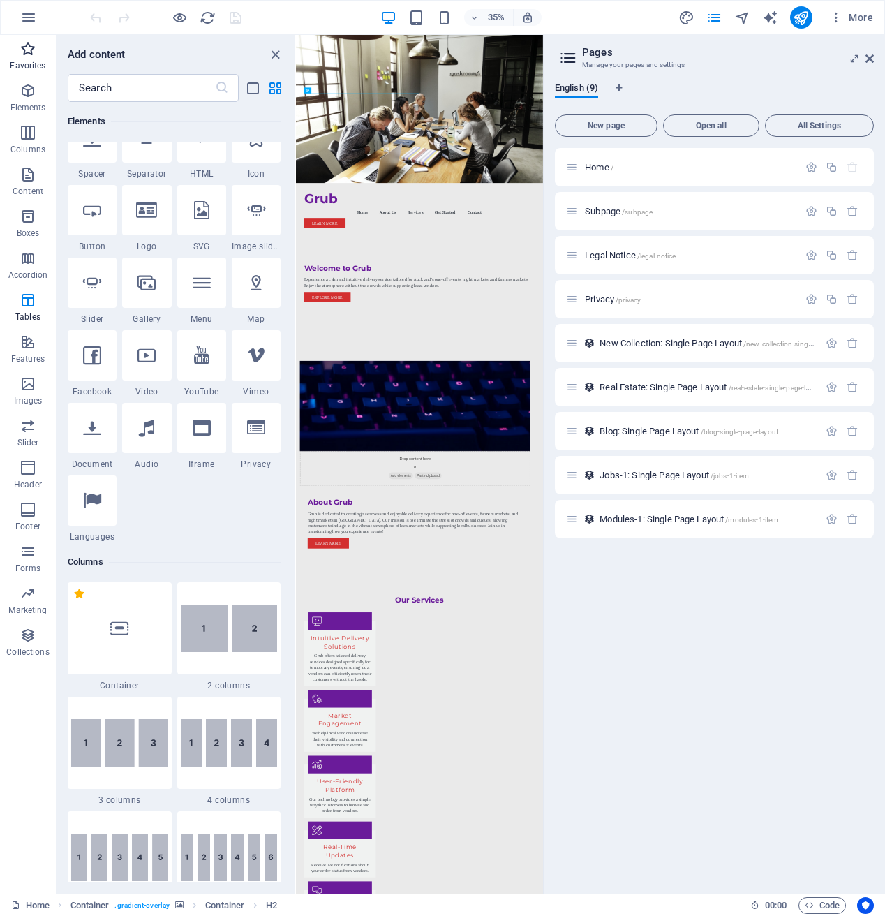
scroll to position [0, 0]
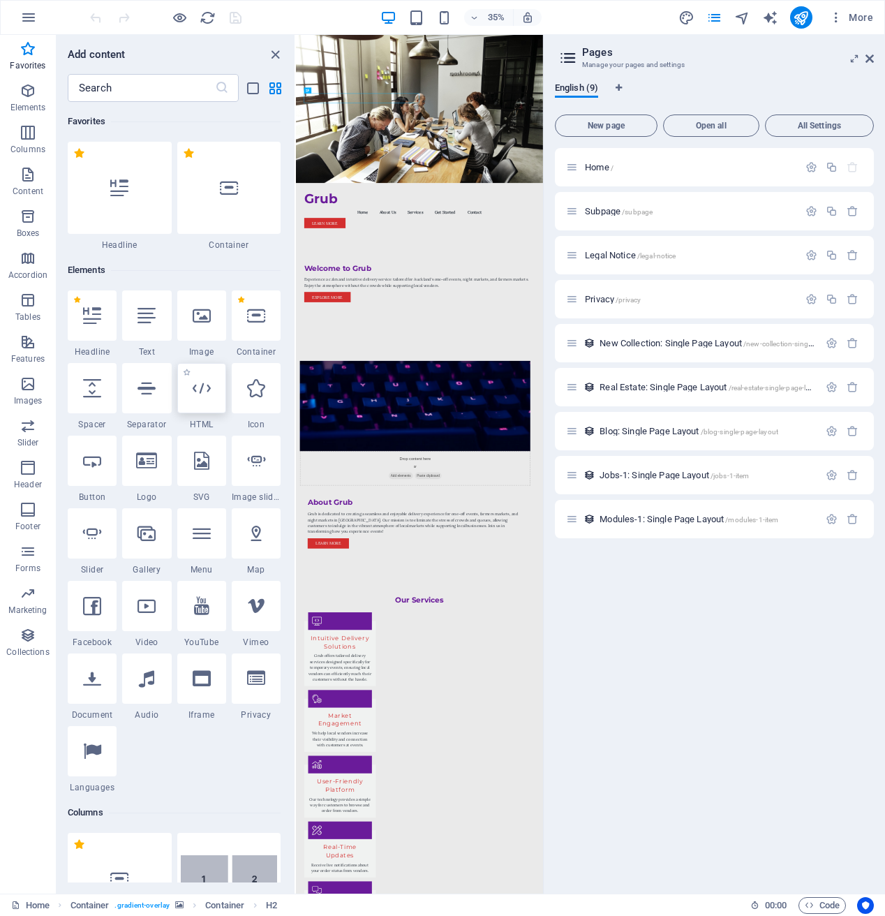
click at [201, 408] on div at bounding box center [201, 388] width 49 height 50
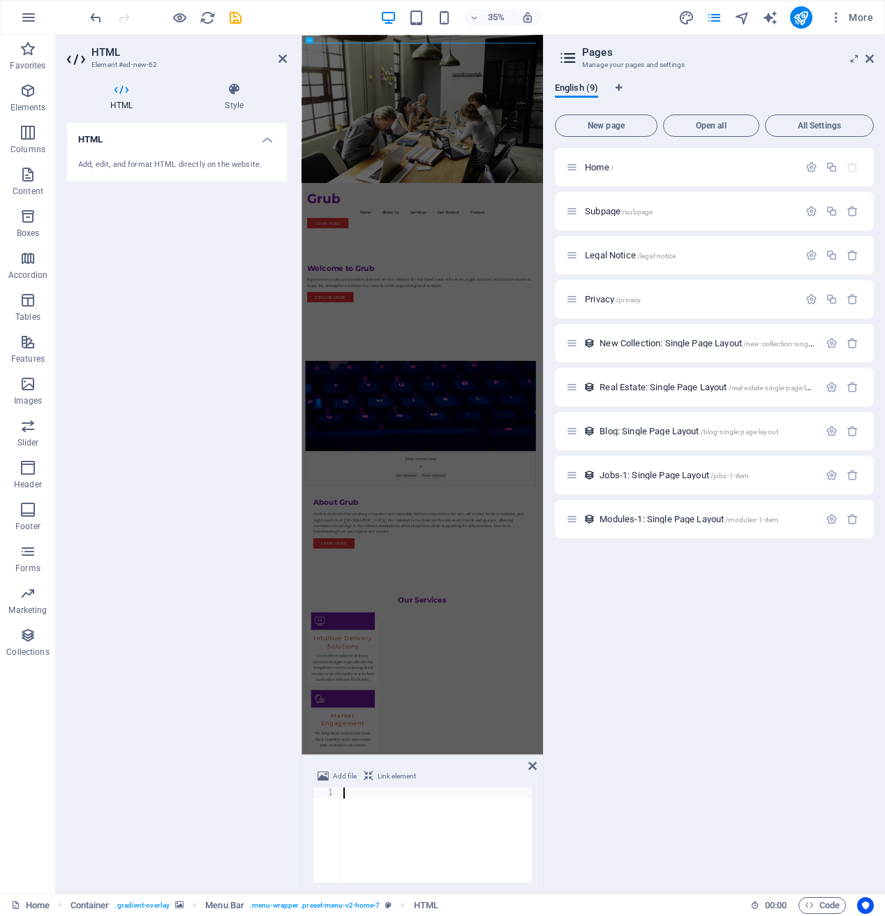
click at [181, 161] on div "Add, edit, and format HTML directly on the website." at bounding box center [177, 165] width 198 height 12
click at [199, 167] on div "Add, edit, and format HTML directly on the website." at bounding box center [177, 165] width 198 height 12
click at [870, 57] on icon at bounding box center [870, 58] width 8 height 11
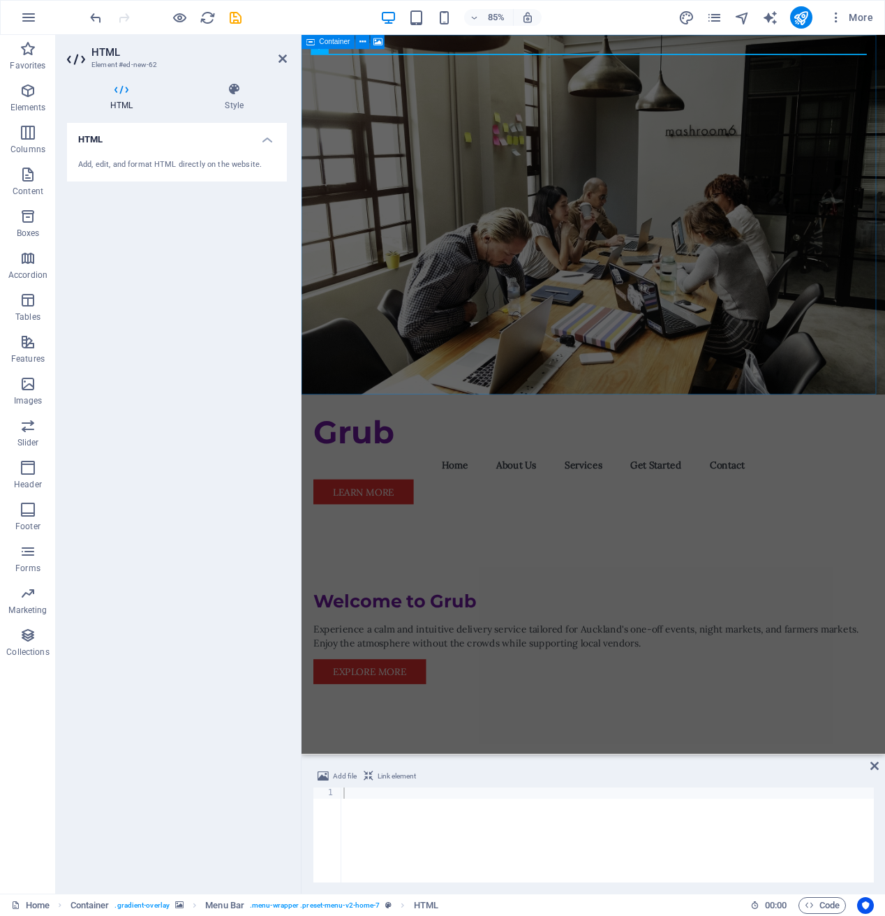
click at [319, 47] on div "Container" at bounding box center [329, 42] width 54 height 14
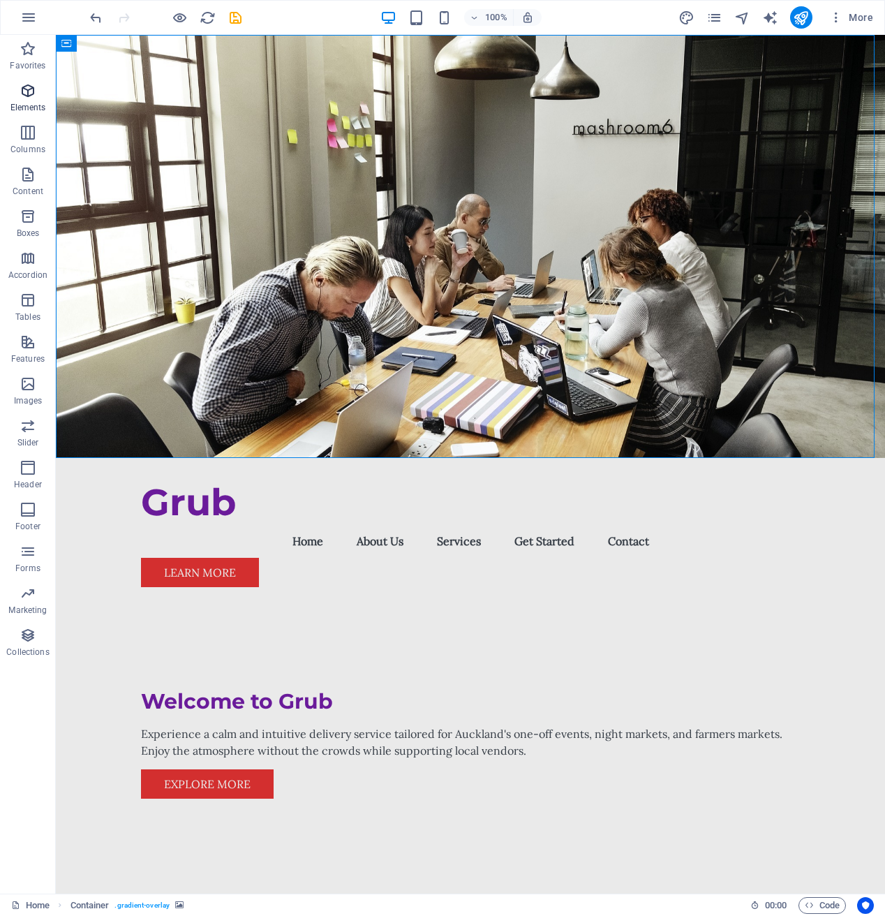
click at [25, 96] on icon "button" at bounding box center [28, 90] width 17 height 17
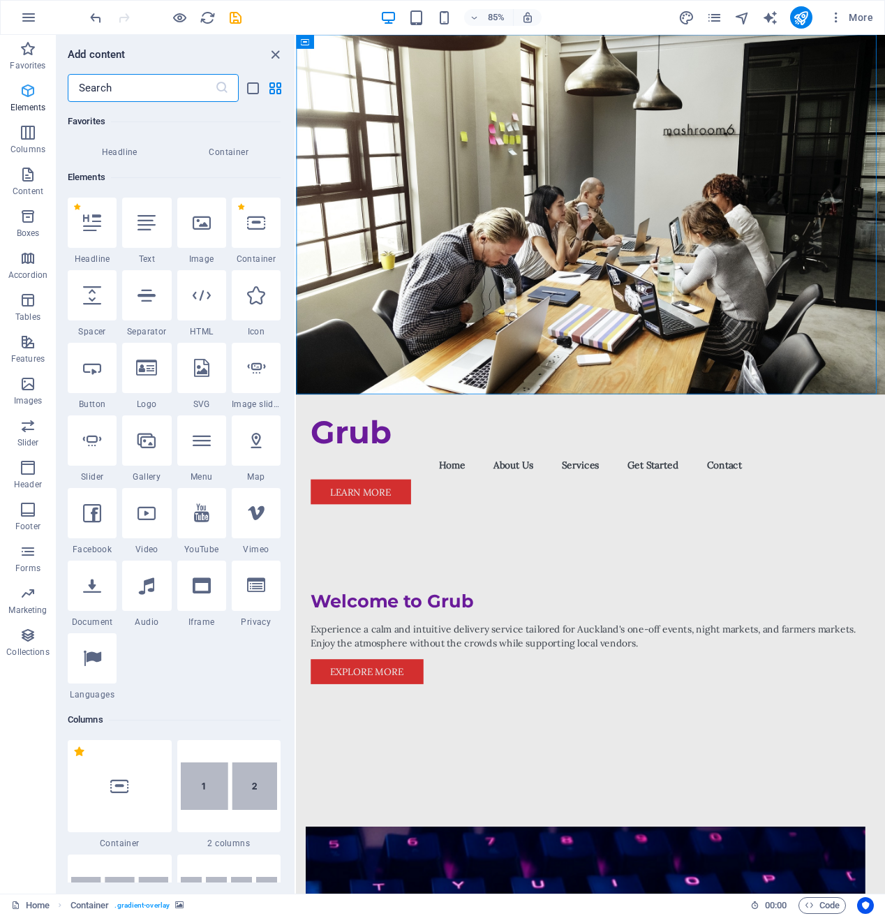
scroll to position [149, 0]
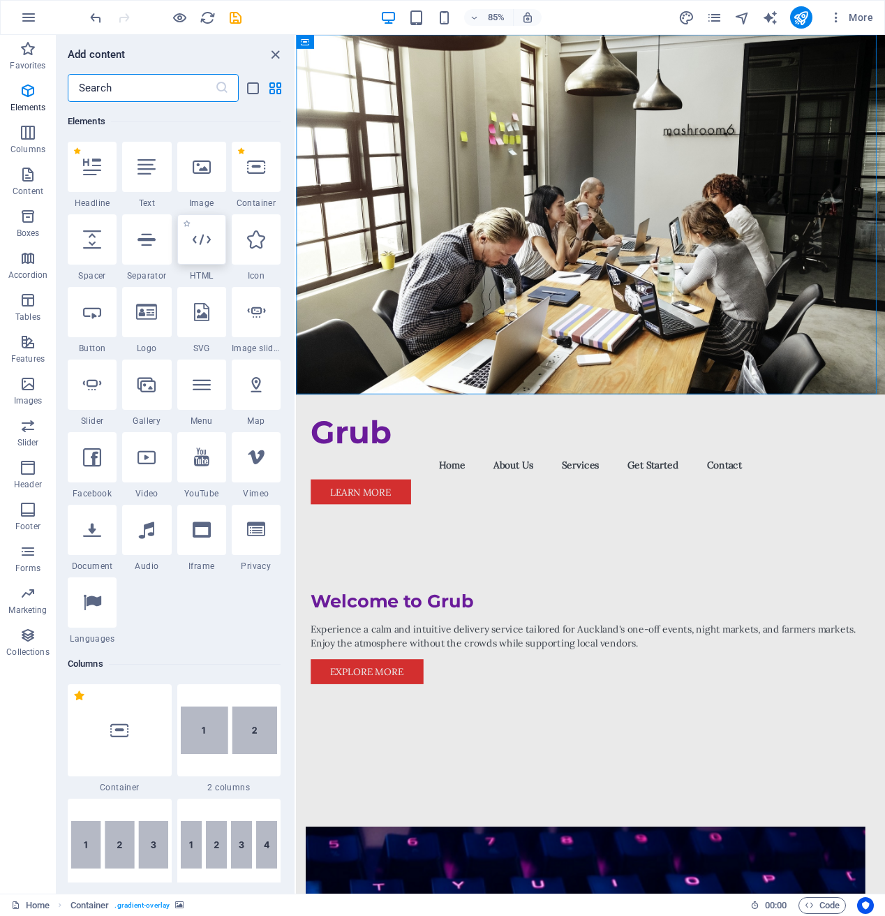
click at [197, 262] on div at bounding box center [201, 239] width 49 height 50
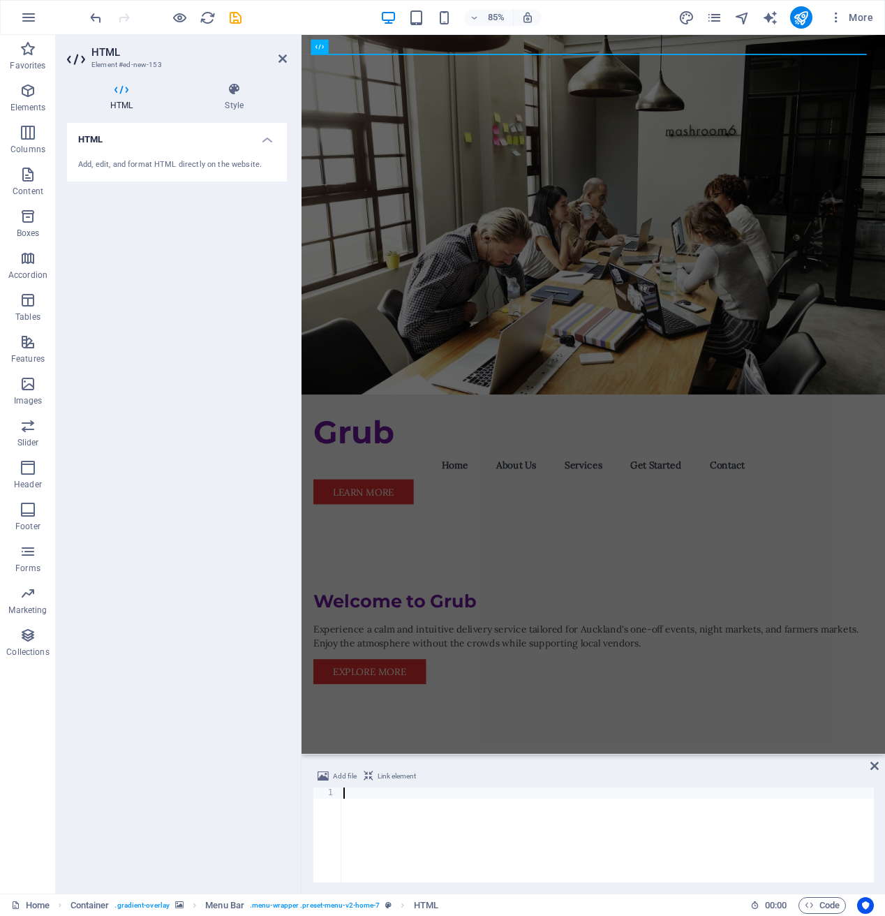
click at [174, 167] on div "Add, edit, and format HTML directly on the website." at bounding box center [177, 165] width 198 height 12
click at [126, 160] on div "Add, edit, and format HTML directly on the website." at bounding box center [177, 165] width 198 height 12
click at [467, 825] on div at bounding box center [607, 845] width 533 height 117
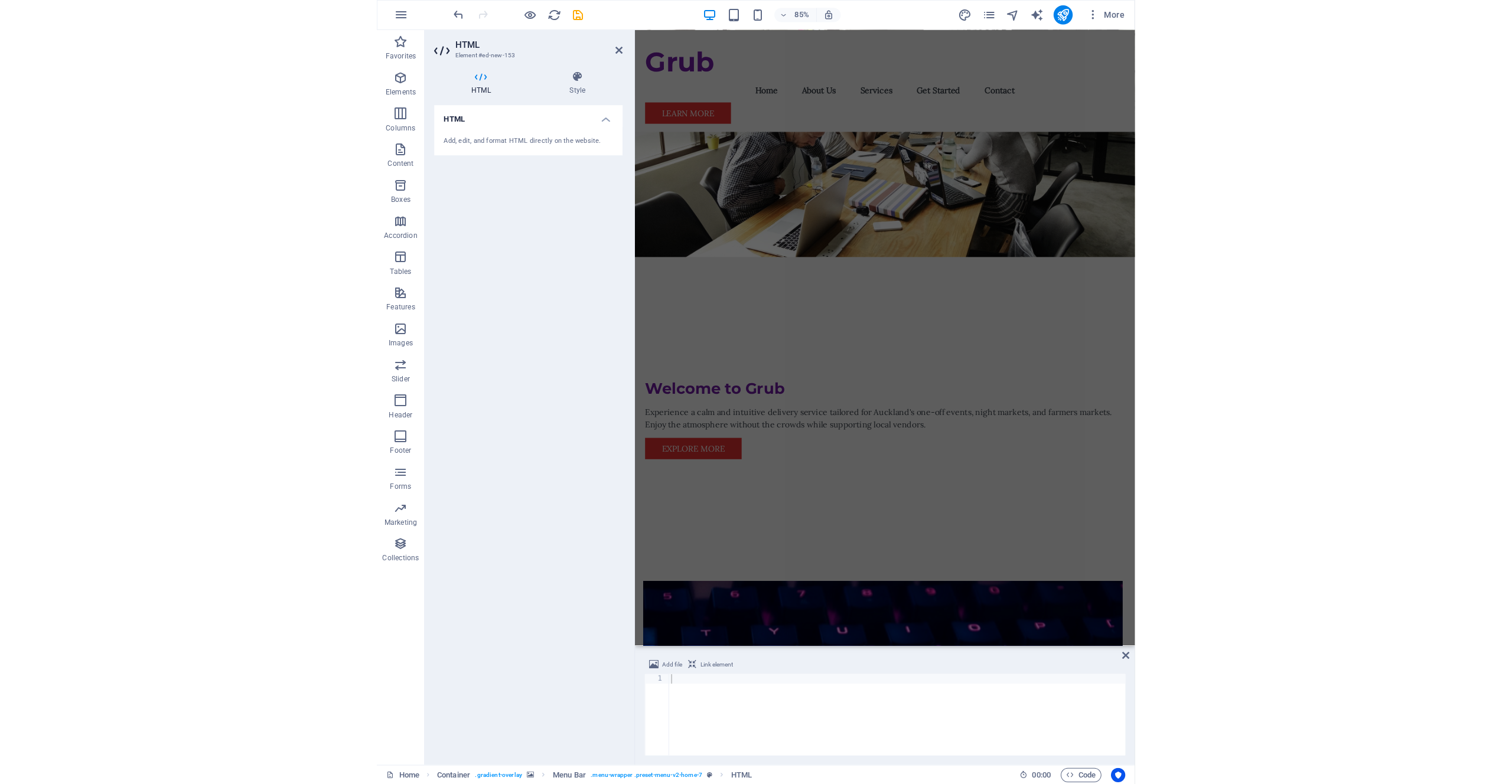
scroll to position [107, 0]
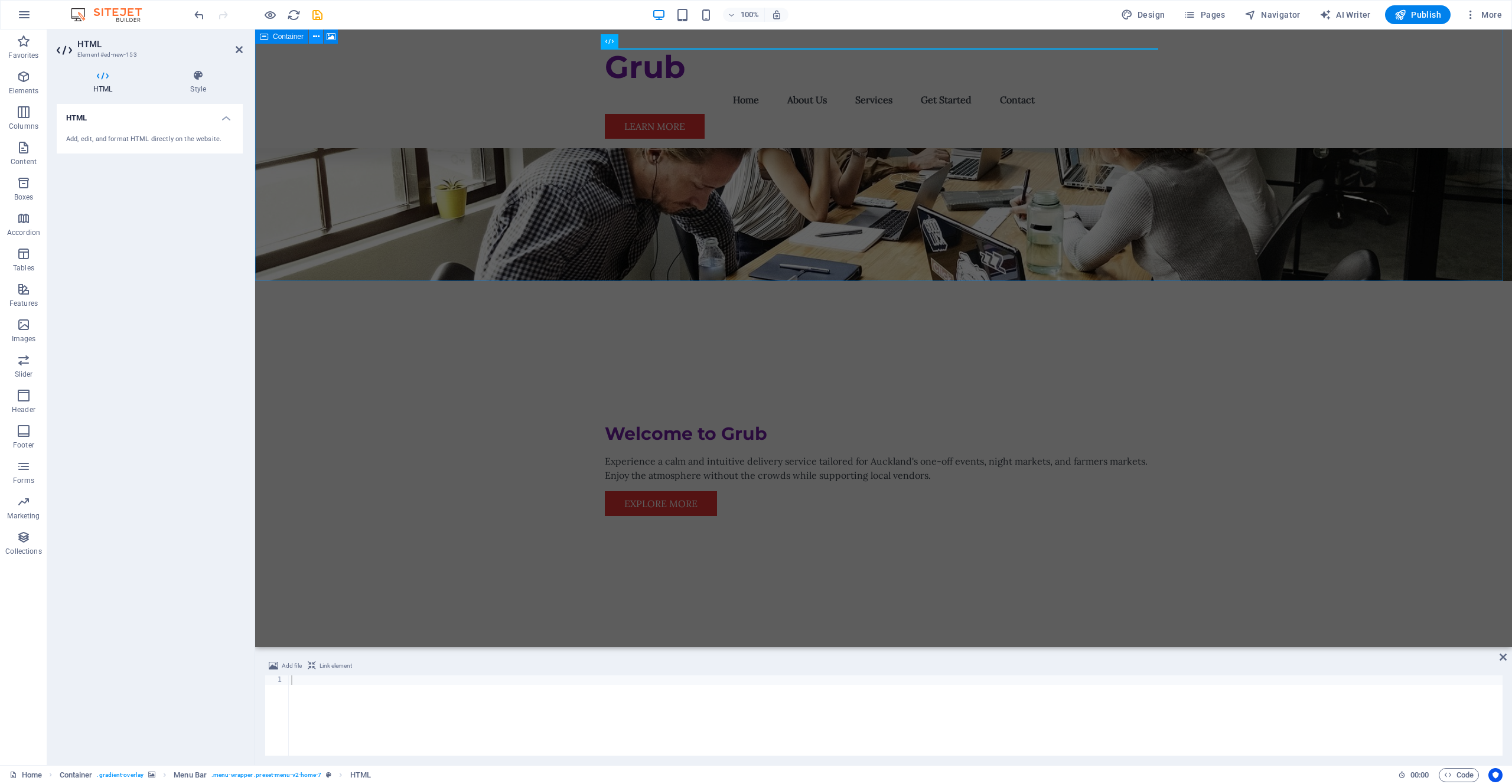
click at [314, 41] on icon at bounding box center [316, 36] width 7 height 13
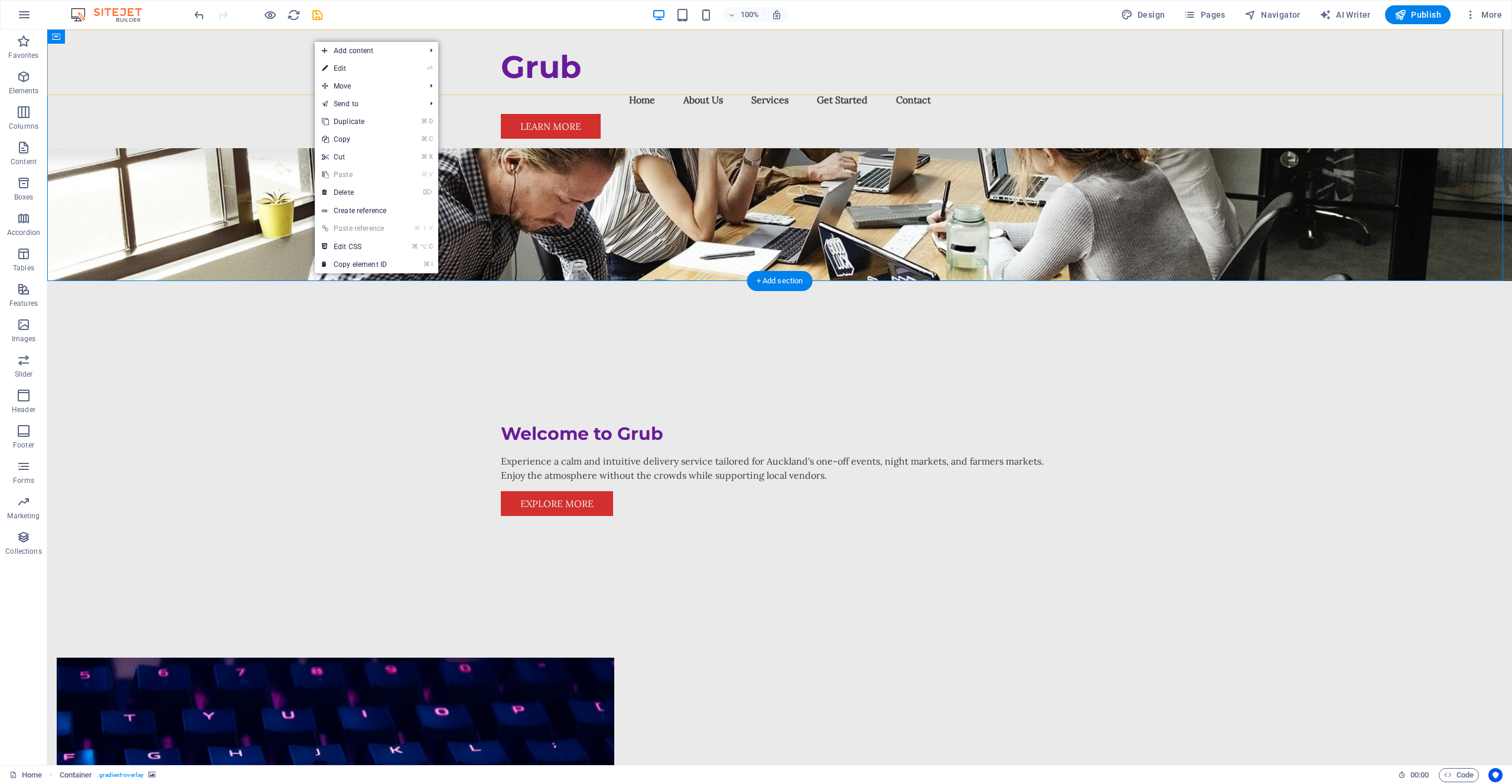
click at [231, 75] on div "Grub Menu Home About Us Services Get Started Contact Learn More" at bounding box center [779, 89] width 1465 height 118
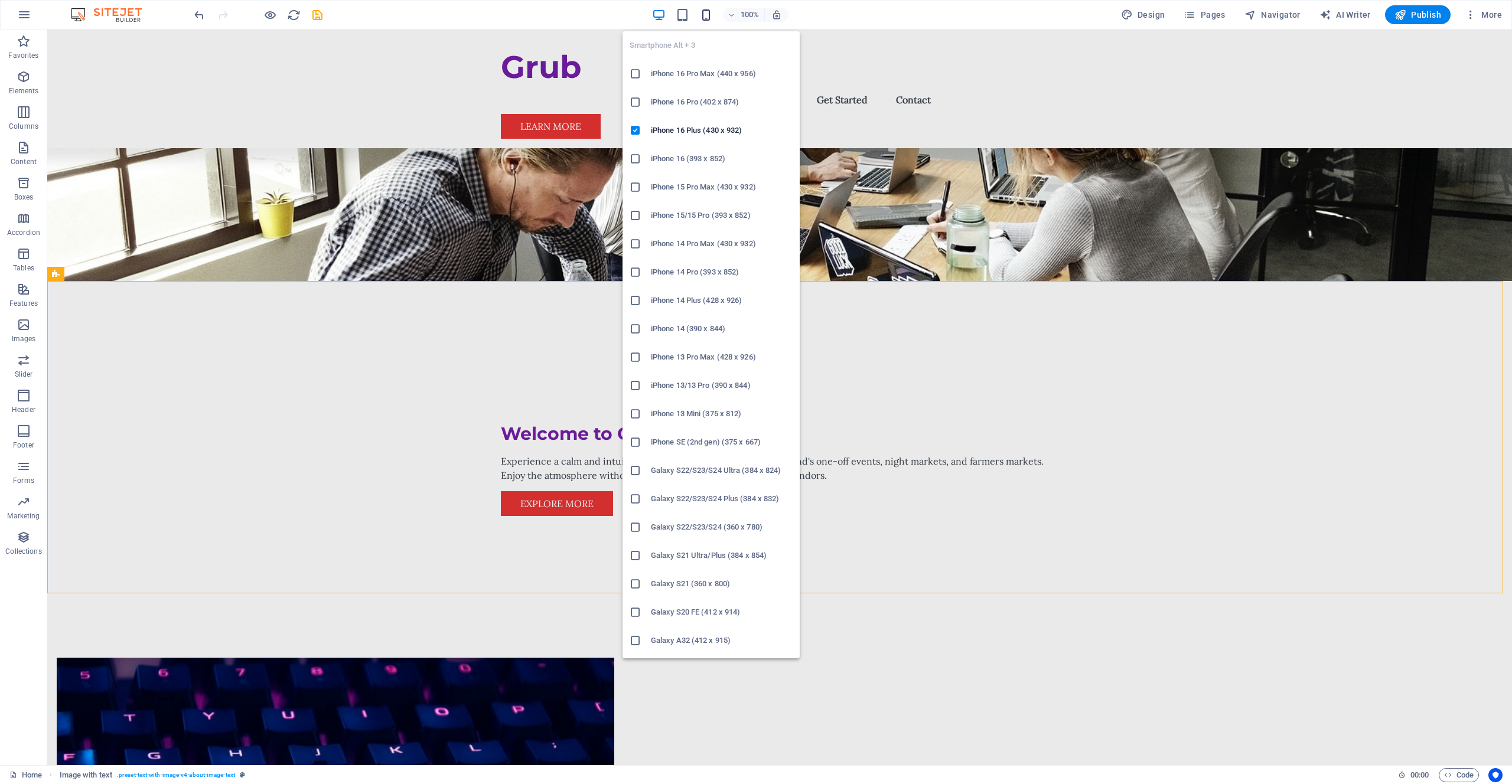
click at [710, 19] on icon "button" at bounding box center [707, 15] width 14 height 14
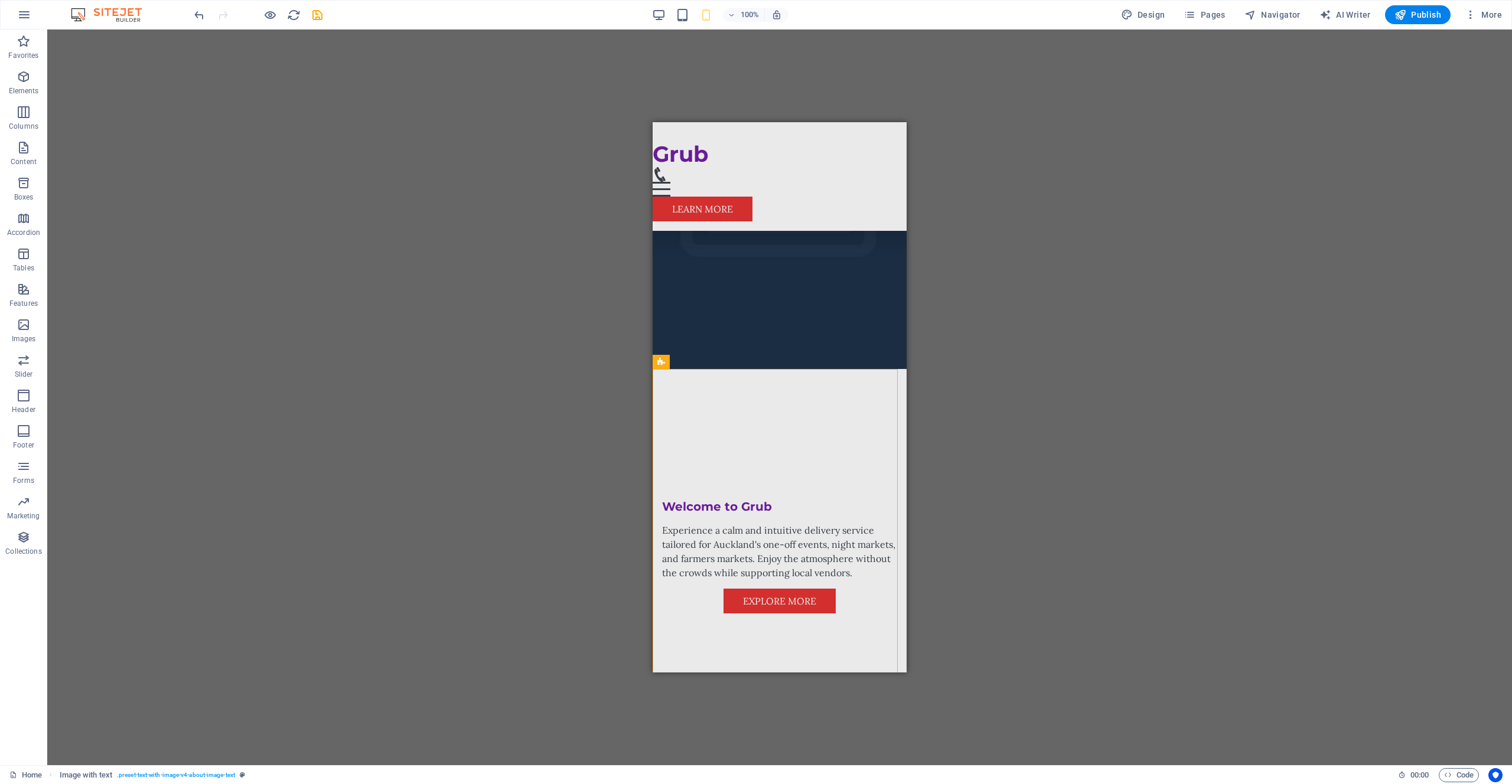
click at [472, 162] on div "H2 Container Container Menu Bar Button Logo Image with text Placeholder Contain…" at bounding box center [779, 397] width 1465 height 736
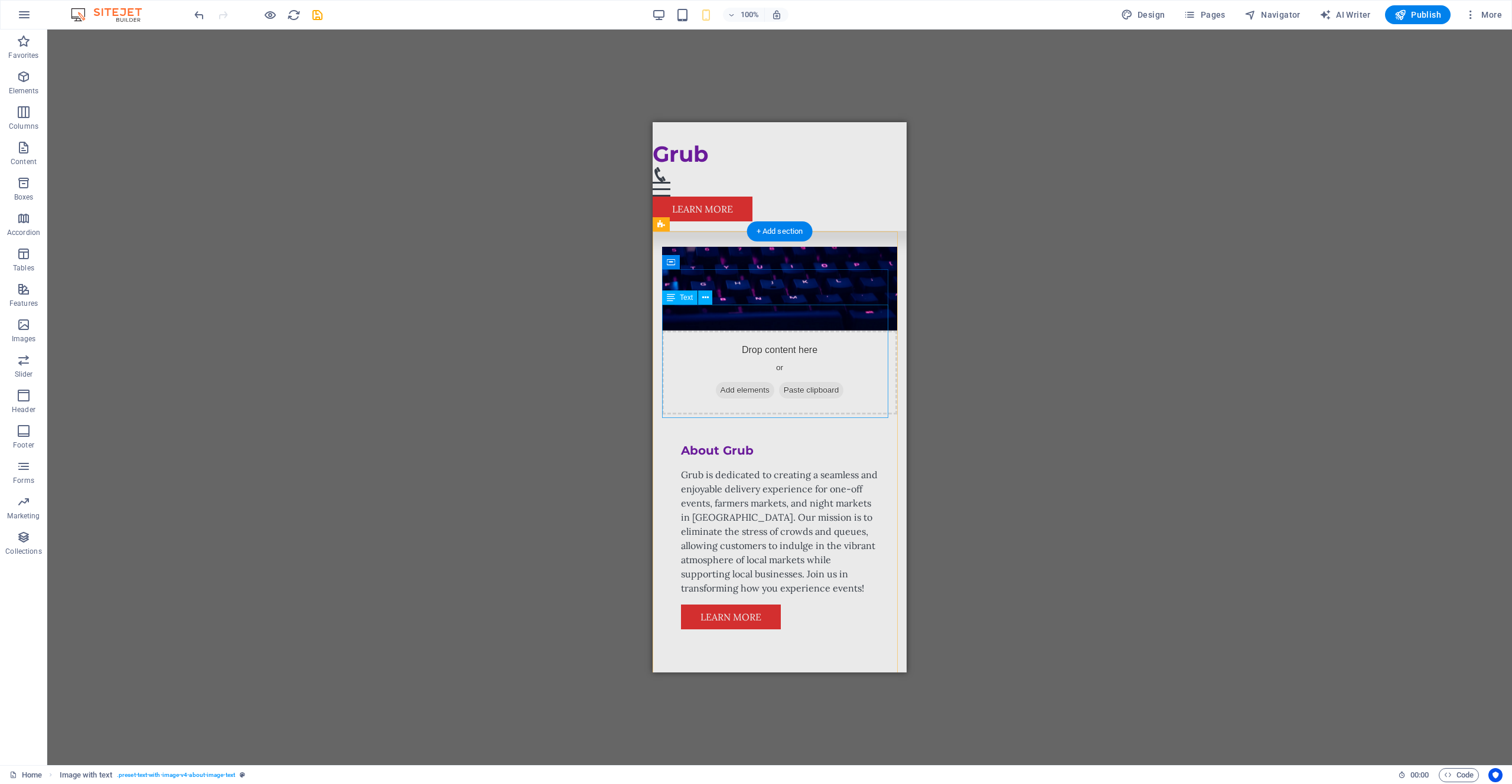
scroll to position [0, 0]
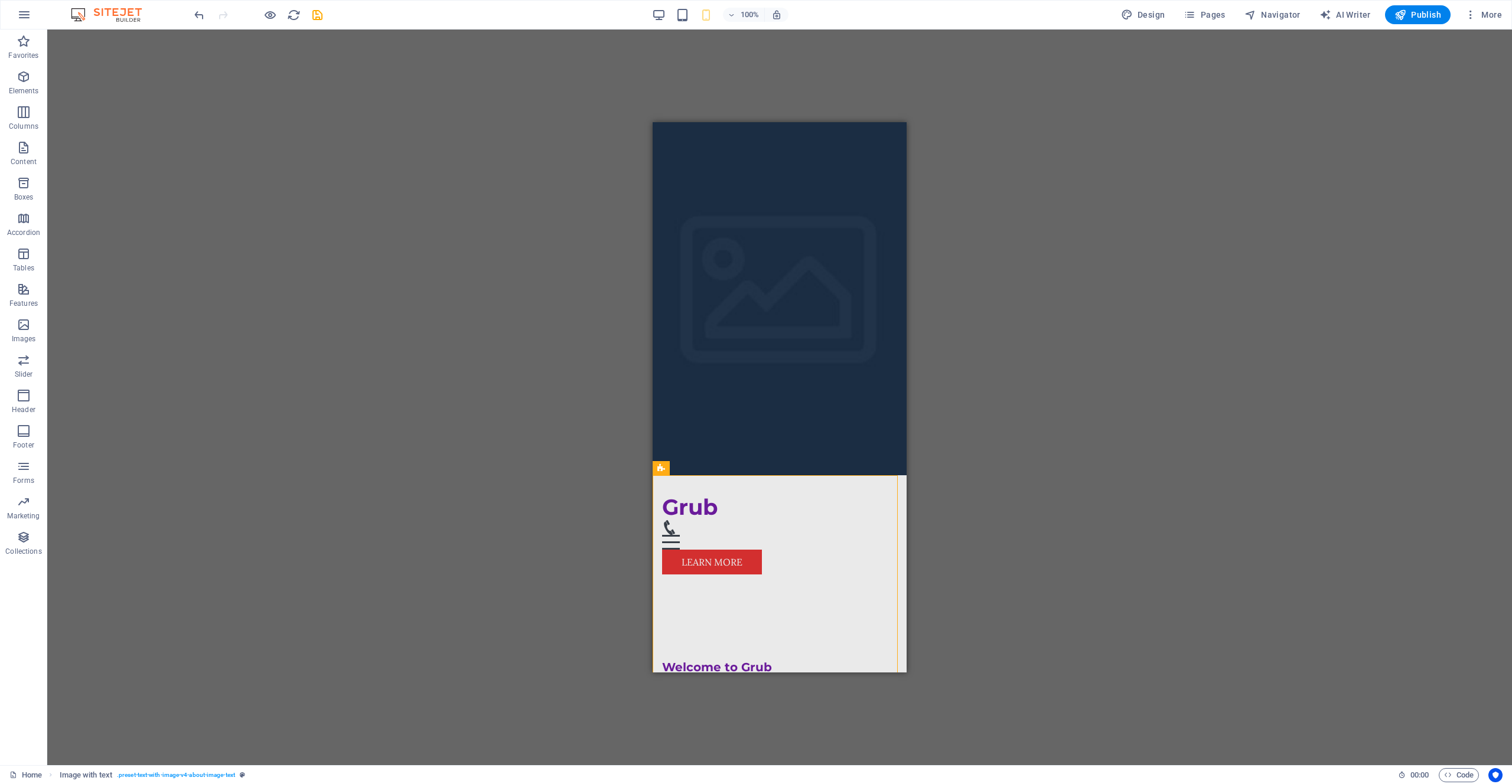
click at [345, 81] on div "H2 Container Container Menu Bar Button Logo Image with text Placeholder Contain…" at bounding box center [779, 397] width 1465 height 736
click at [686, 22] on div "100%" at bounding box center [720, 14] width 136 height 19
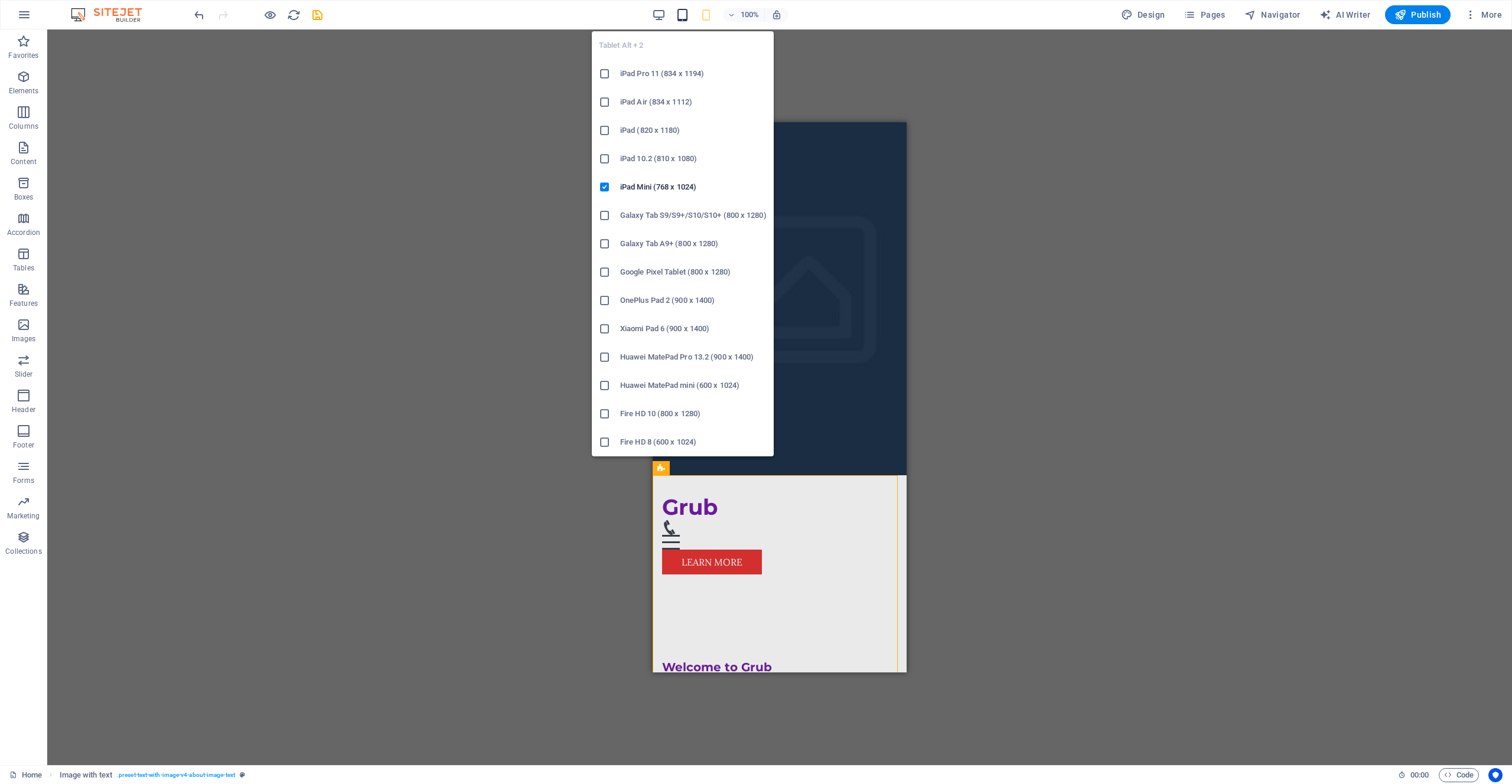
click at [684, 19] on icon "button" at bounding box center [683, 15] width 14 height 14
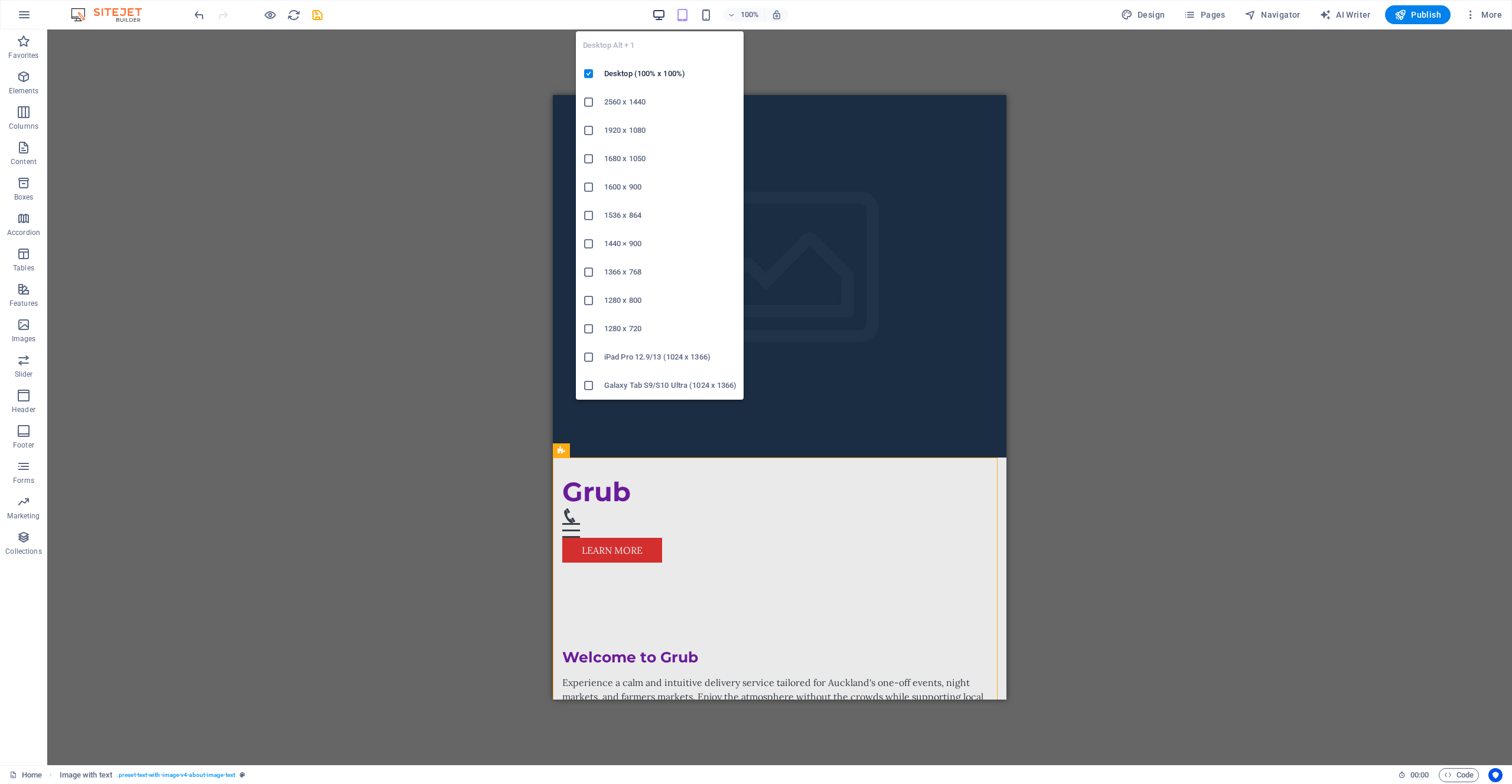
click at [660, 19] on icon "button" at bounding box center [659, 15] width 14 height 14
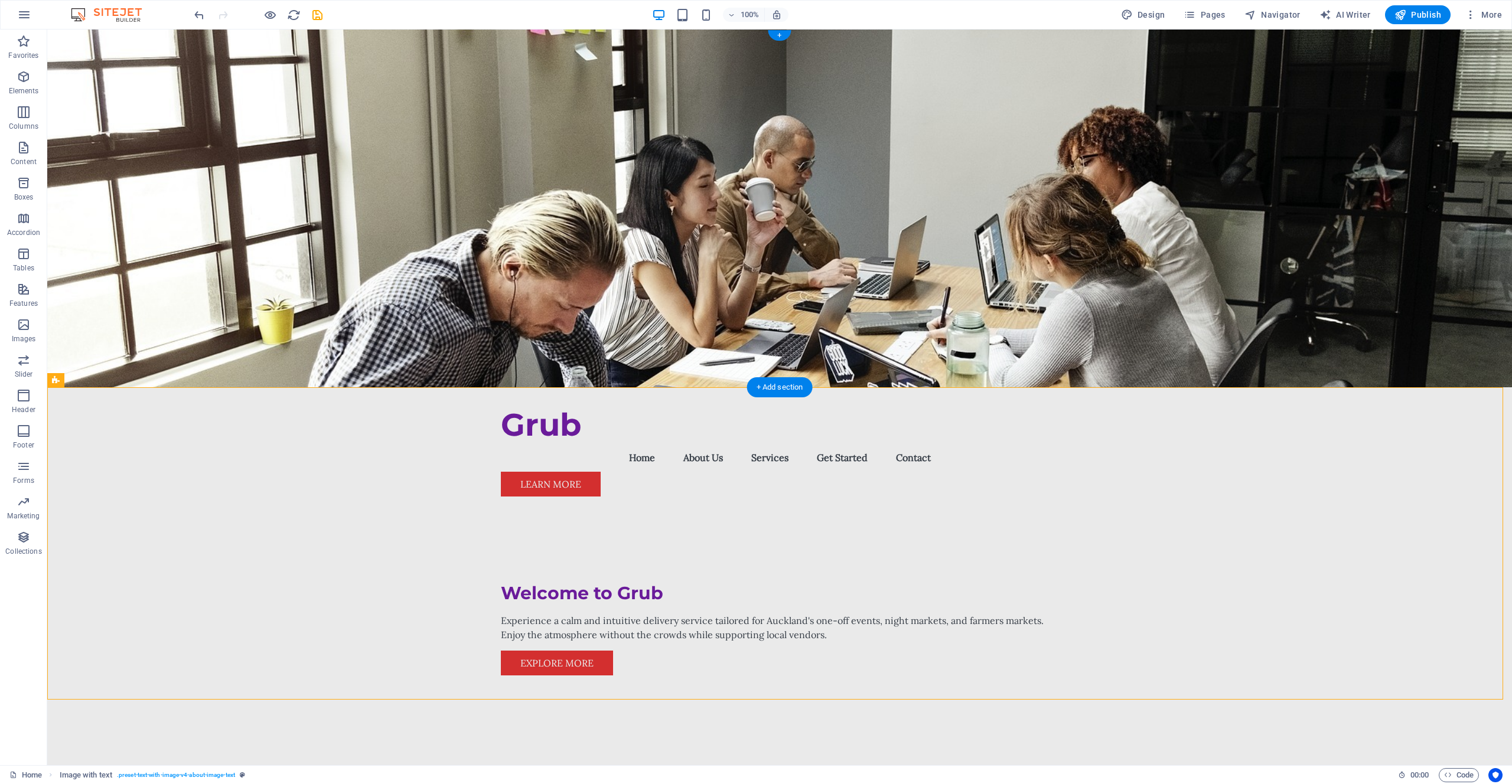
click at [320, 150] on figure at bounding box center [779, 208] width 1465 height 358
click at [30, 606] on div "Favorites Elements Columns Content Boxes Accordion Tables Features Images Slide…" at bounding box center [24, 397] width 47 height 736
click at [40, 15] on div "100% Design Pages Navigator AI Writer Publish More" at bounding box center [756, 15] width 1511 height 29
click at [19, 14] on icon "button" at bounding box center [24, 14] width 14 height 14
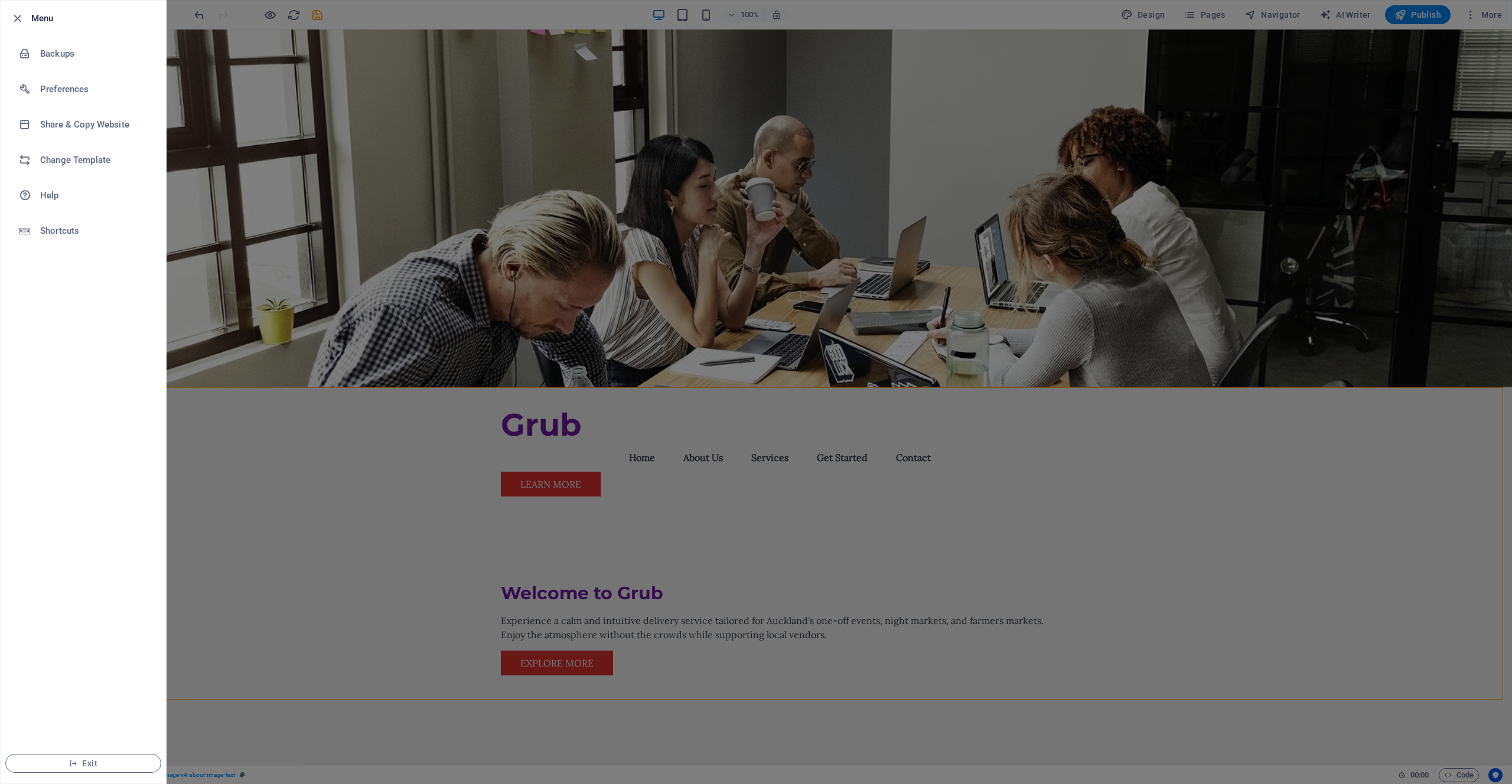
click at [579, 74] on div at bounding box center [756, 392] width 1512 height 784
